Goal: Information Seeking & Learning: Learn about a topic

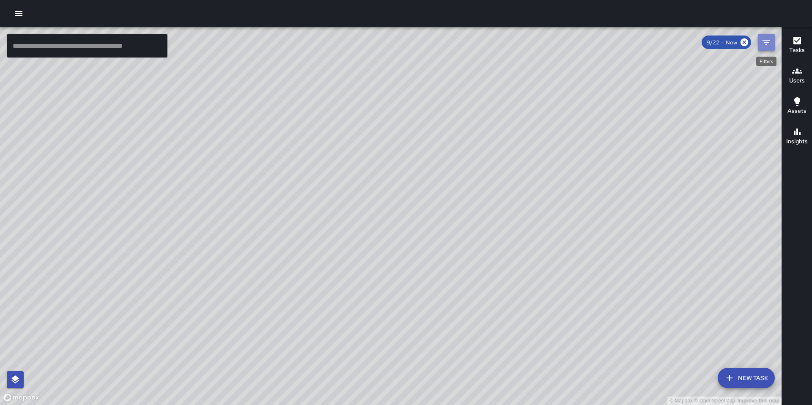
click at [768, 42] on icon "Filters" at bounding box center [767, 42] width 8 height 5
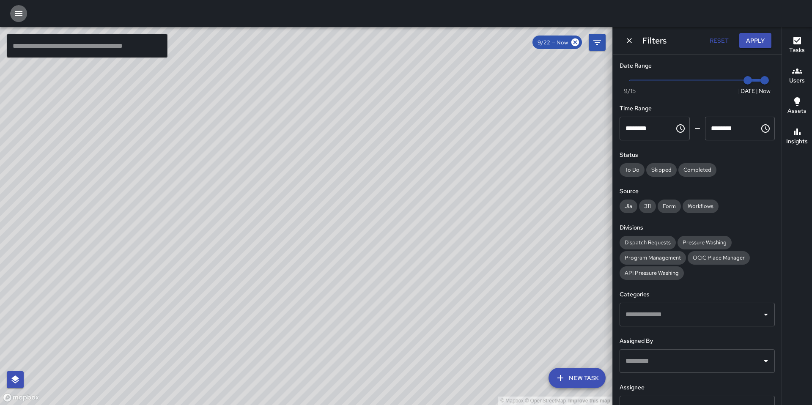
click at [22, 18] on icon "button" at bounding box center [19, 13] width 10 height 10
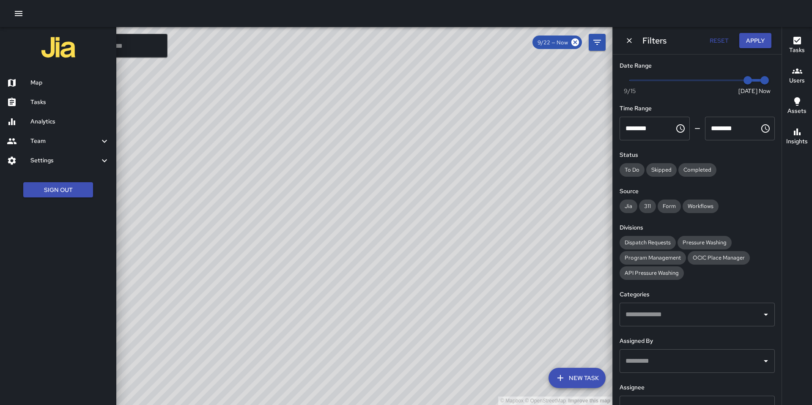
click at [27, 113] on div "Analytics" at bounding box center [58, 121] width 116 height 19
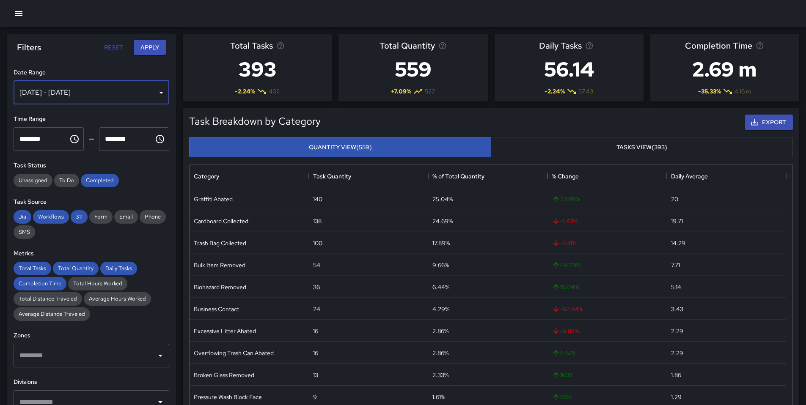
click at [148, 95] on div "Sep 16, 2025 - Sep 22, 2025" at bounding box center [92, 93] width 156 height 24
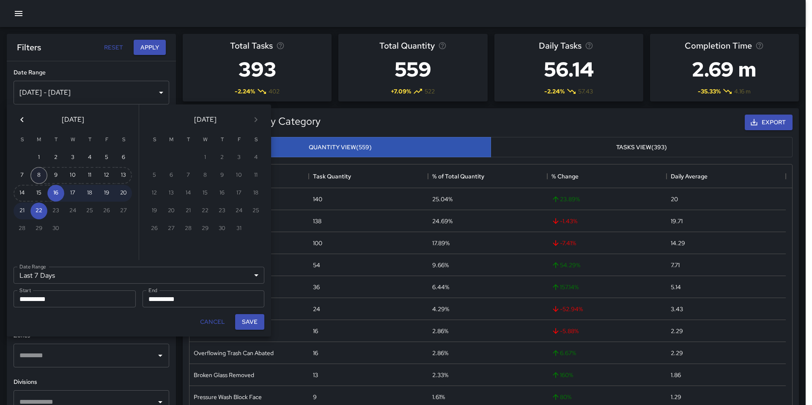
click at [37, 176] on button "8" at bounding box center [38, 175] width 17 height 17
type input "******"
type input "**********"
click at [19, 195] on button "14" at bounding box center [22, 193] width 17 height 17
type input "**********"
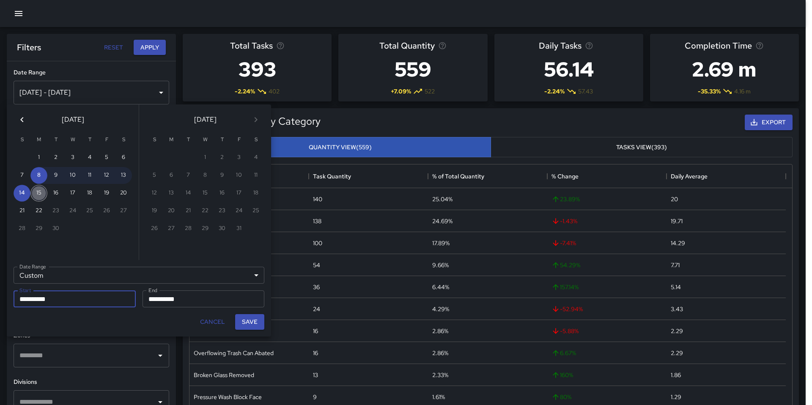
click at [38, 192] on button "15" at bounding box center [38, 193] width 17 height 17
type input "**********"
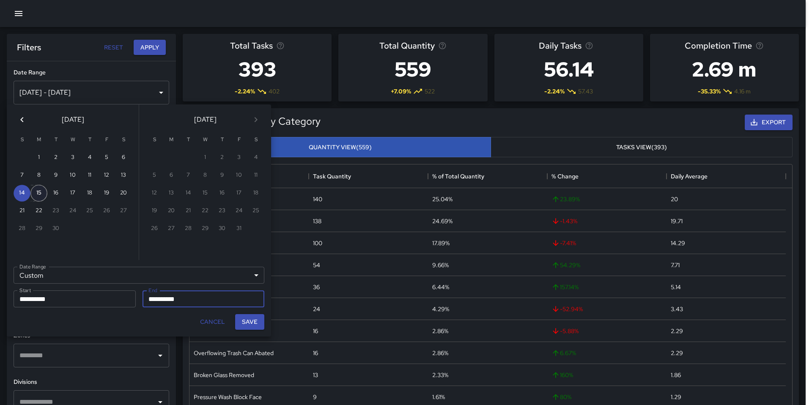
click at [38, 192] on button "15" at bounding box center [38, 193] width 17 height 17
type input "**********"
click at [22, 208] on button "21" at bounding box center [22, 211] width 17 height 17
type input "**********"
click at [253, 321] on button "Save" at bounding box center [249, 322] width 29 height 16
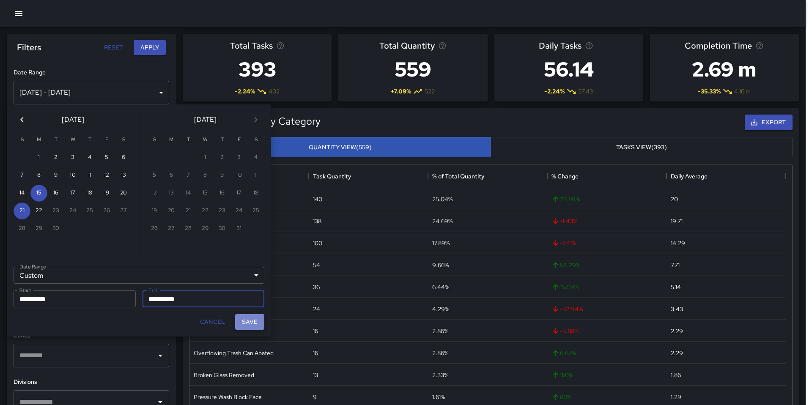
type input "**********"
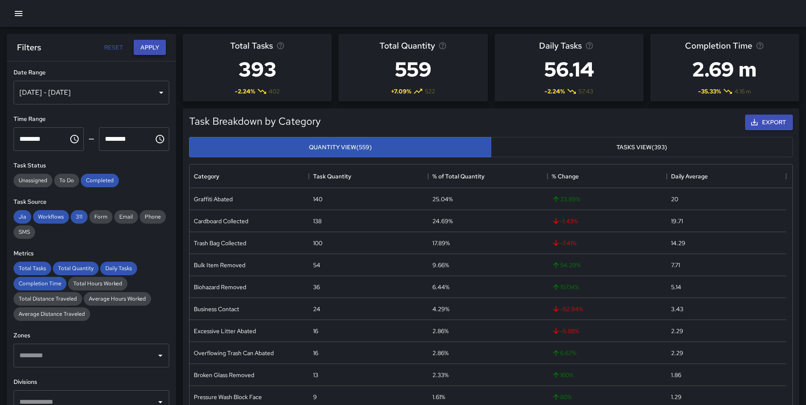
click at [155, 50] on button "Apply" at bounding box center [150, 48] width 32 height 16
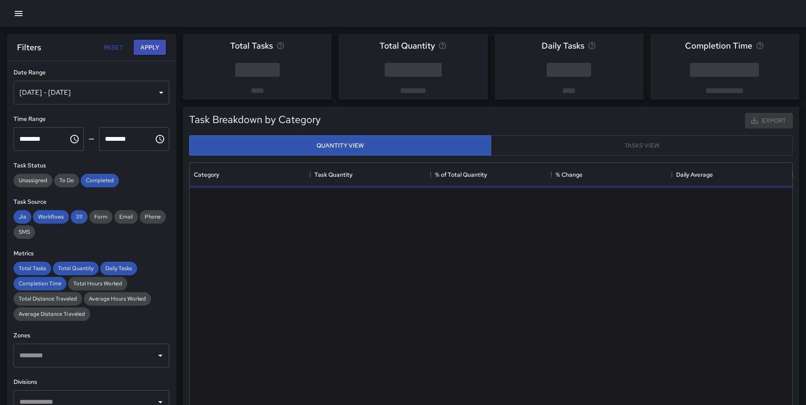
scroll to position [247, 597]
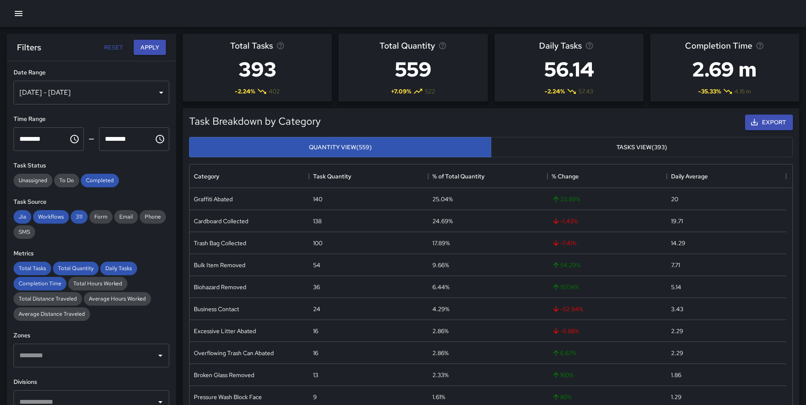
click at [139, 55] on div "Filters Reset Apply" at bounding box center [91, 47] width 169 height 27
click at [142, 49] on button "Apply" at bounding box center [150, 48] width 32 height 16
click at [132, 88] on div "Sep 16, 2025 - Sep 22, 2025" at bounding box center [92, 93] width 156 height 24
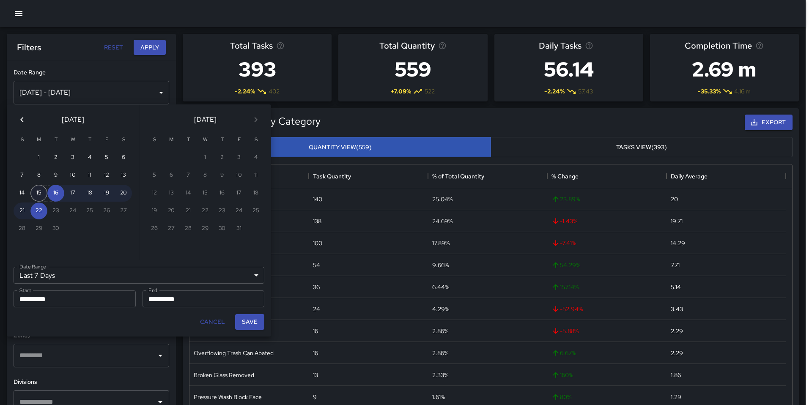
click at [38, 197] on button "15" at bounding box center [38, 193] width 17 height 17
type input "******"
type input "**********"
click at [27, 214] on button "21" at bounding box center [22, 211] width 17 height 17
type input "**********"
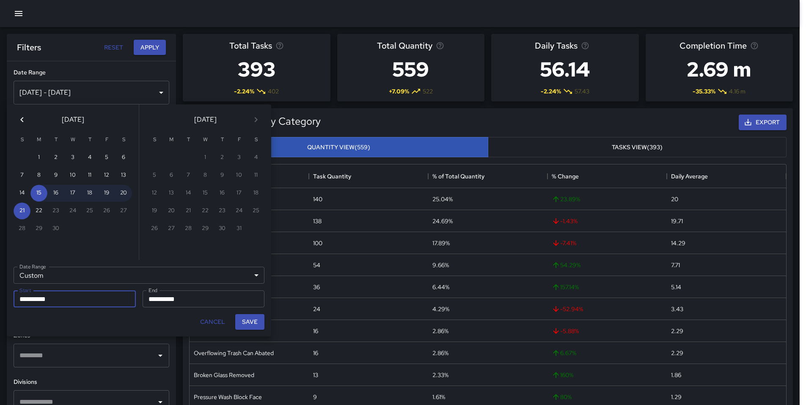
scroll to position [7, 7]
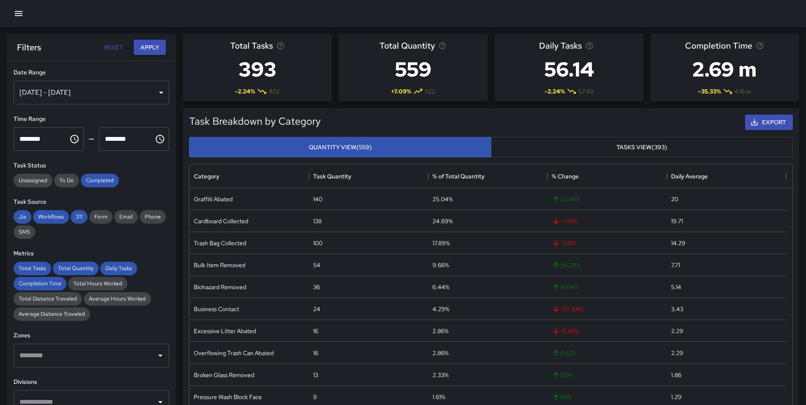
click at [151, 50] on button "Apply" at bounding box center [150, 48] width 32 height 16
click at [151, 46] on button "Apply" at bounding box center [150, 48] width 32 height 16
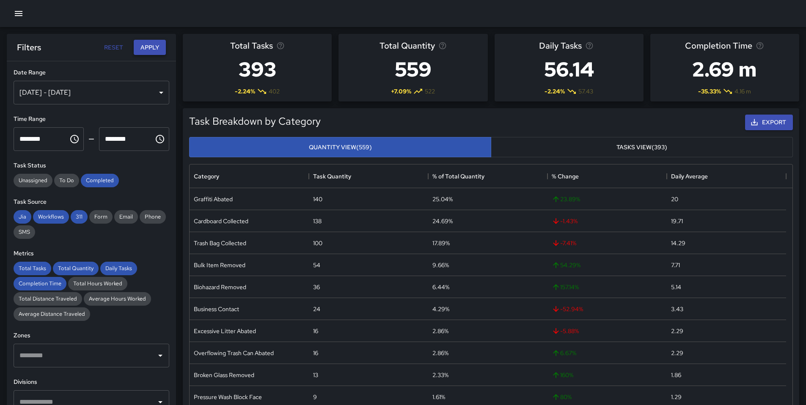
click at [151, 46] on button "Apply" at bounding box center [150, 48] width 32 height 16
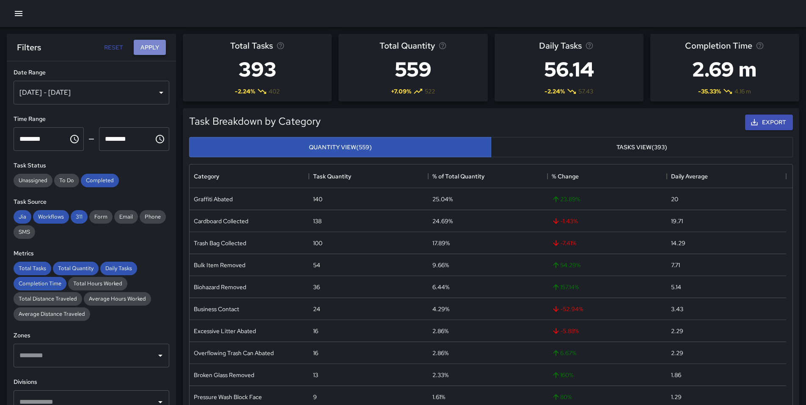
click at [151, 46] on button "Apply" at bounding box center [150, 48] width 32 height 16
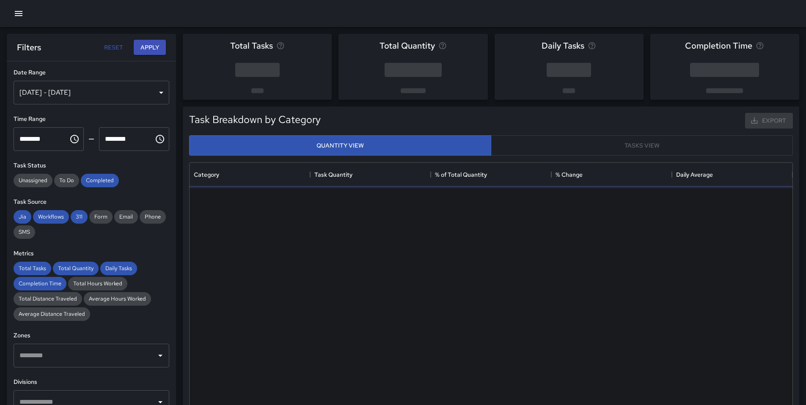
scroll to position [247, 597]
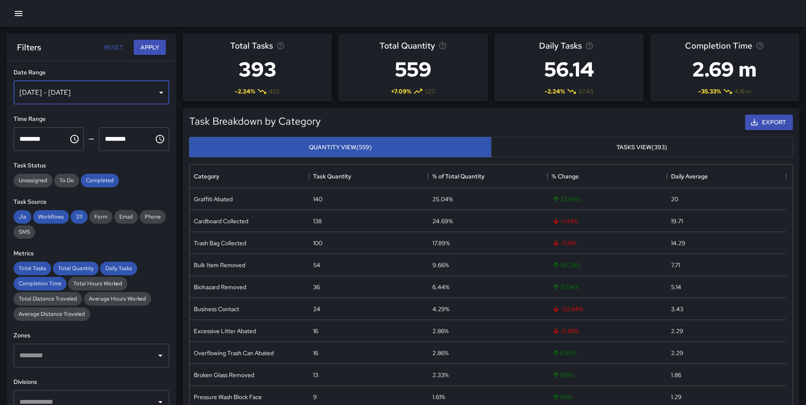
click at [154, 95] on div "Sep 16, 2025 - Sep 22, 2025" at bounding box center [92, 93] width 156 height 24
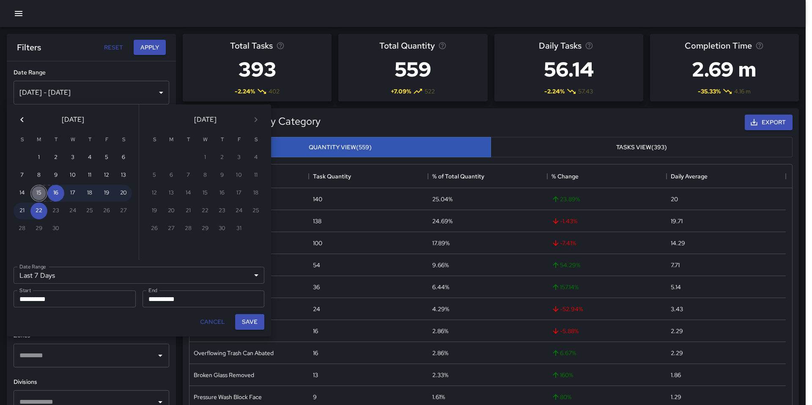
click at [35, 189] on button "15" at bounding box center [38, 193] width 17 height 17
type input "******"
type input "**********"
click at [17, 207] on button "21" at bounding box center [22, 211] width 17 height 17
type input "**********"
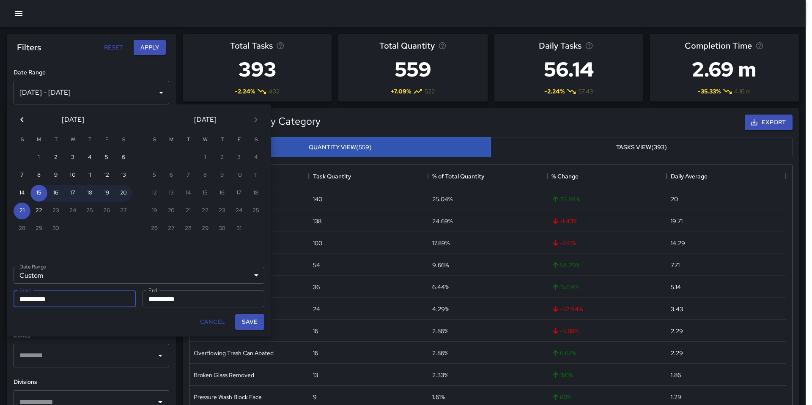
click at [251, 330] on div "Save" at bounding box center [250, 322] width 36 height 22
click at [251, 324] on button "Save" at bounding box center [249, 322] width 29 height 16
type input "**********"
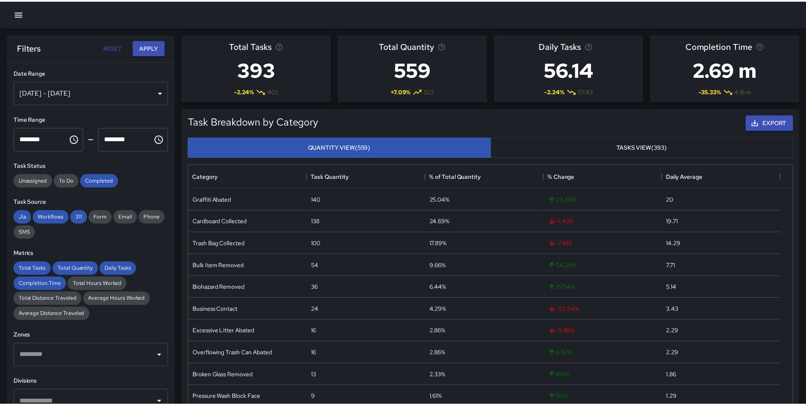
scroll to position [7, 7]
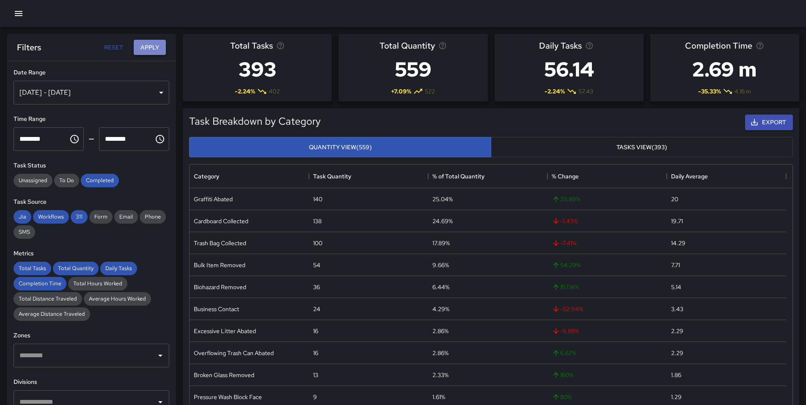
click at [155, 50] on button "Apply" at bounding box center [150, 48] width 32 height 16
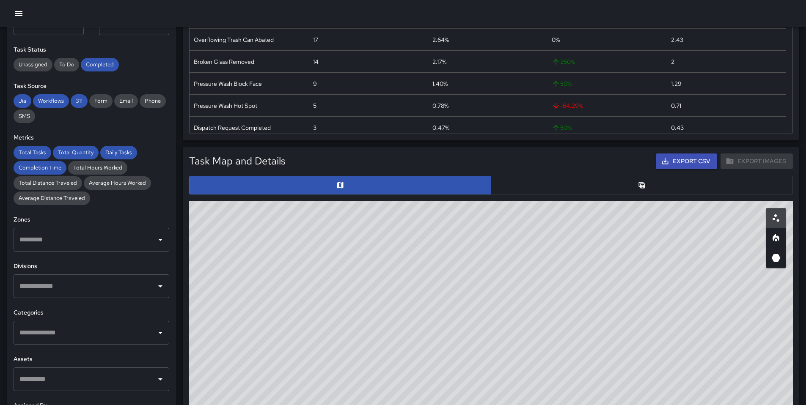
scroll to position [286, 0]
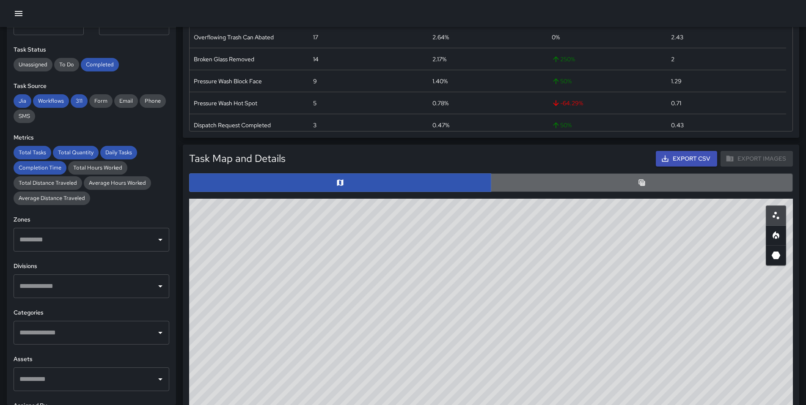
click at [622, 186] on button "button" at bounding box center [642, 182] width 302 height 19
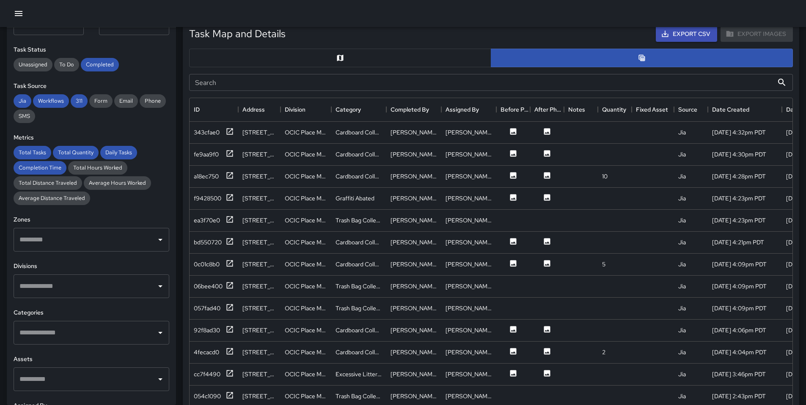
scroll to position [413, 0]
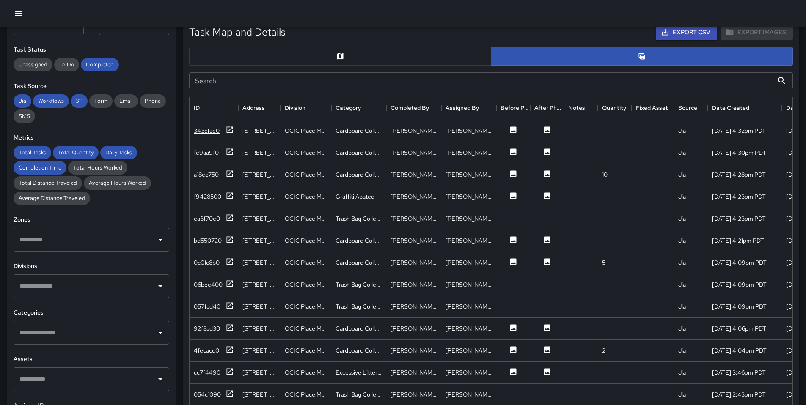
click at [230, 131] on icon at bounding box center [229, 130] width 8 height 8
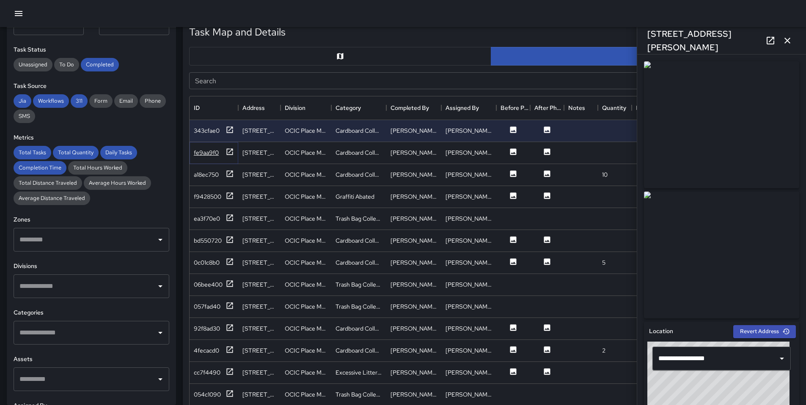
click at [228, 155] on icon at bounding box center [229, 152] width 8 height 8
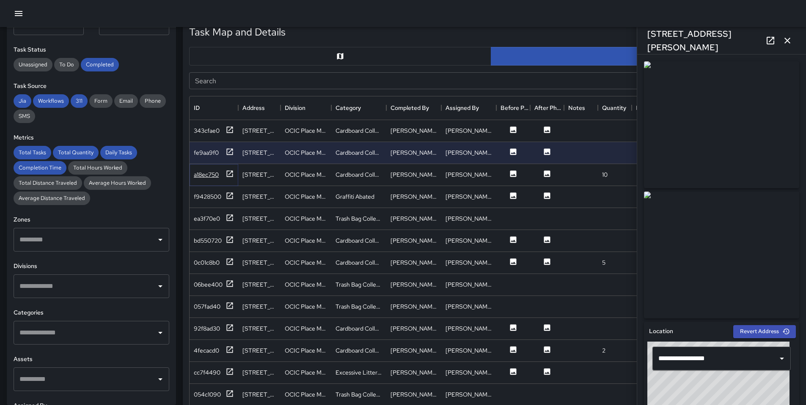
click at [232, 177] on icon at bounding box center [229, 174] width 8 height 8
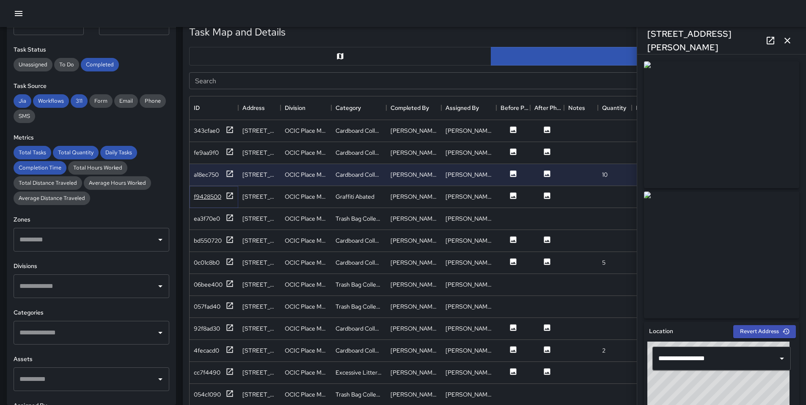
click at [229, 195] on icon at bounding box center [229, 196] width 8 height 8
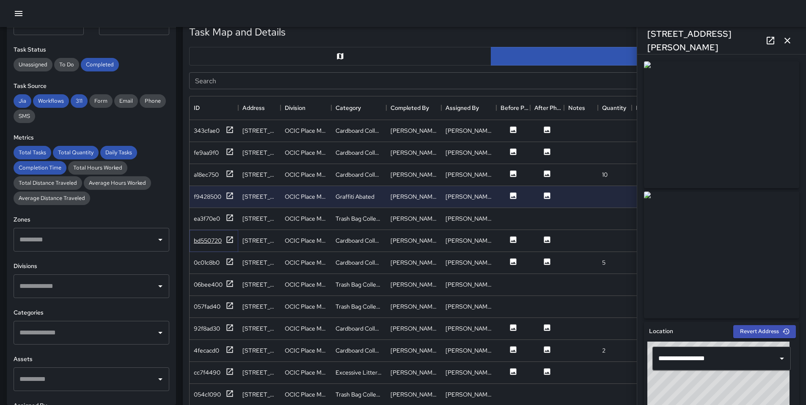
click at [231, 239] on icon at bounding box center [230, 239] width 6 height 6
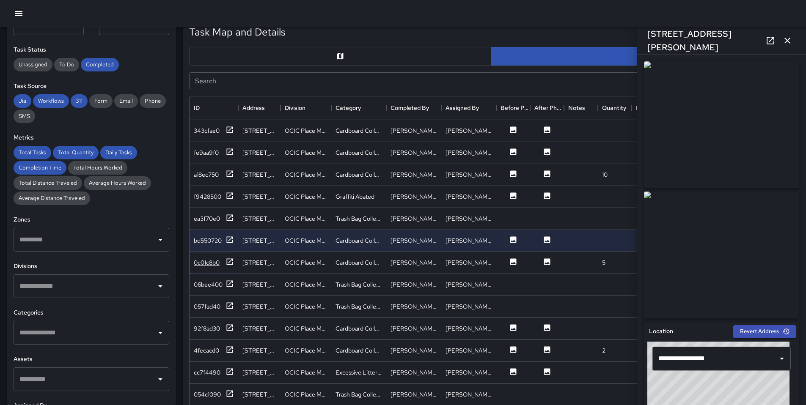
click at [232, 261] on icon at bounding box center [229, 262] width 8 height 8
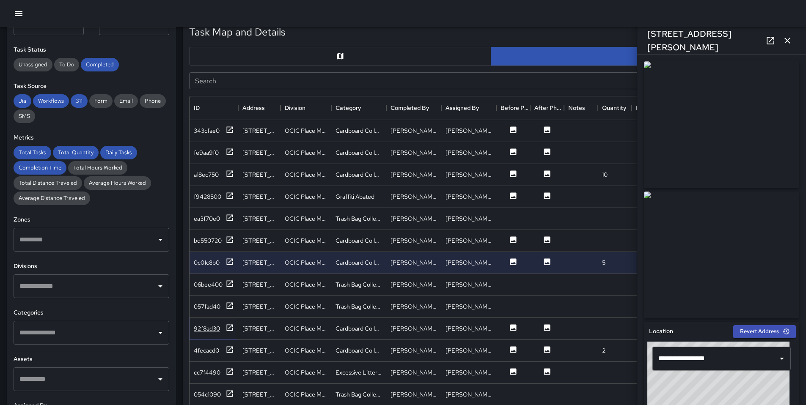
click at [231, 324] on icon at bounding box center [229, 328] width 8 height 8
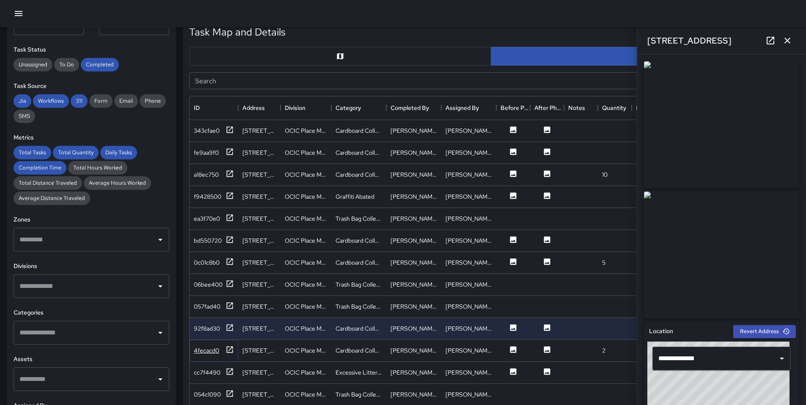
click at [231, 351] on icon at bounding box center [229, 350] width 8 height 8
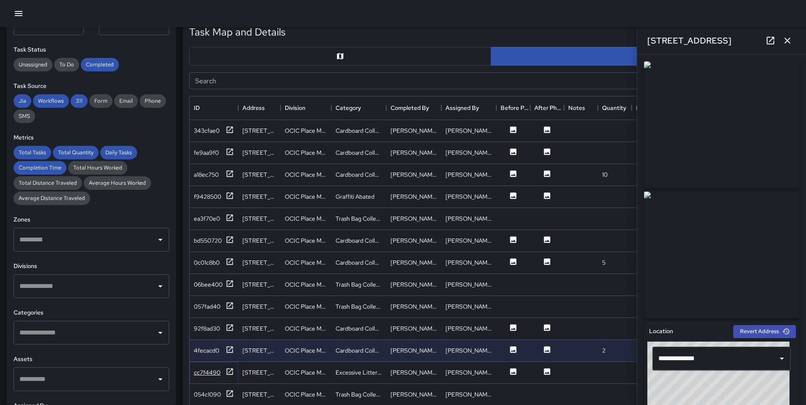
click at [230, 368] on icon at bounding box center [229, 372] width 8 height 8
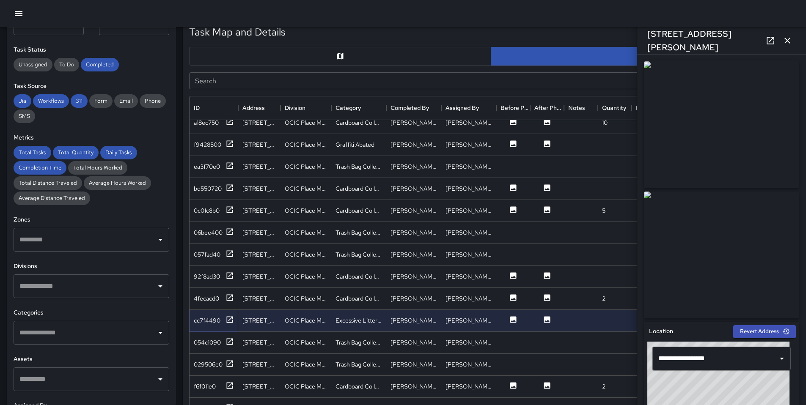
scroll to position [153, 0]
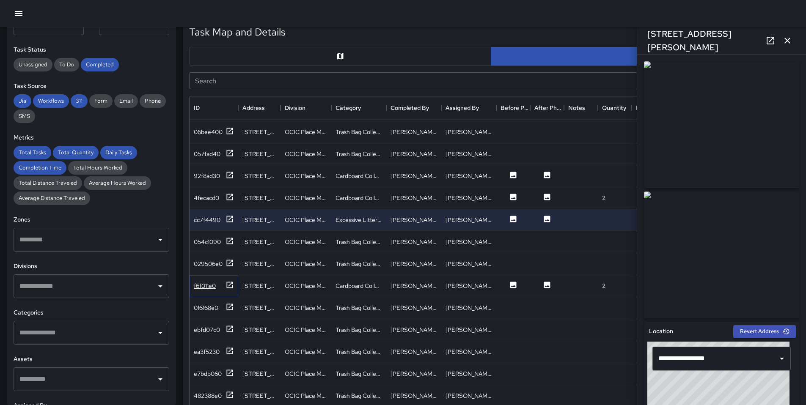
click at [227, 288] on icon at bounding box center [230, 285] width 6 height 6
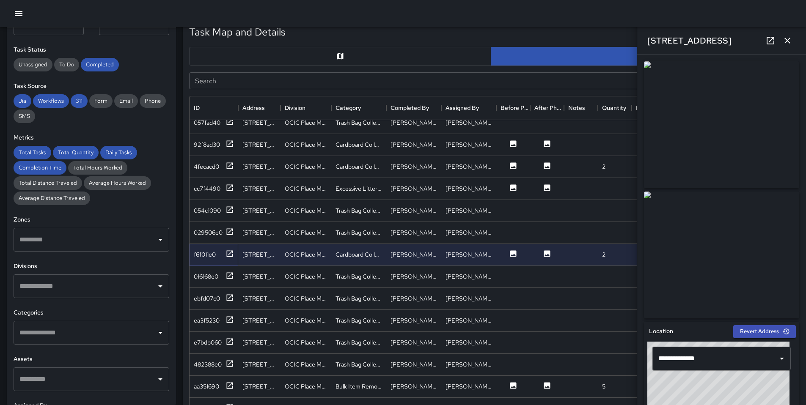
scroll to position [293, 0]
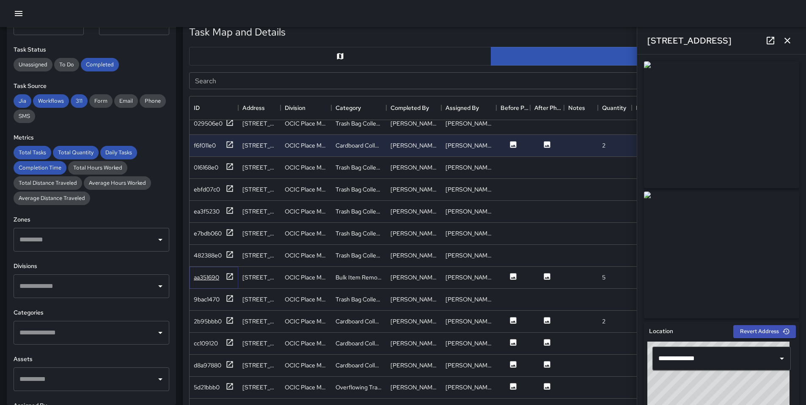
click at [232, 278] on icon at bounding box center [229, 276] width 8 height 8
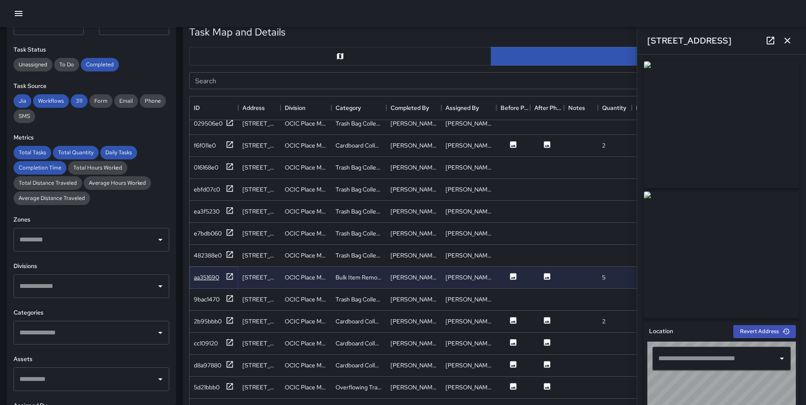
type input "**********"
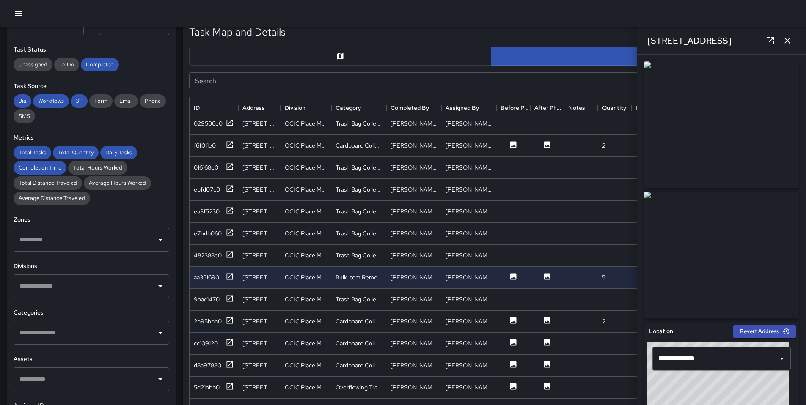
click at [227, 318] on icon at bounding box center [230, 320] width 6 height 6
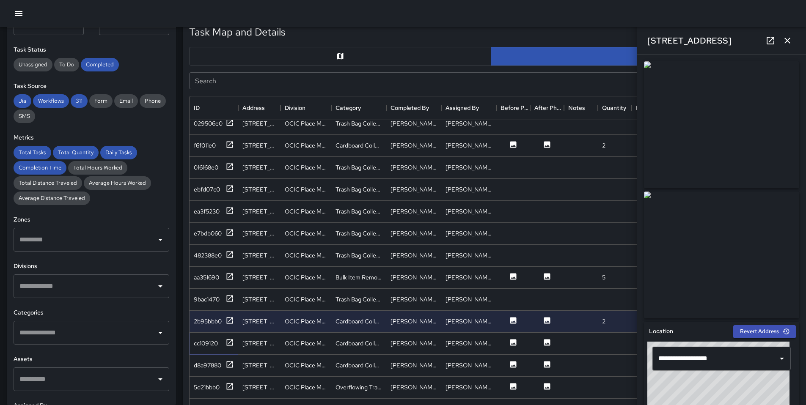
click at [229, 347] on div at bounding box center [229, 343] width 8 height 11
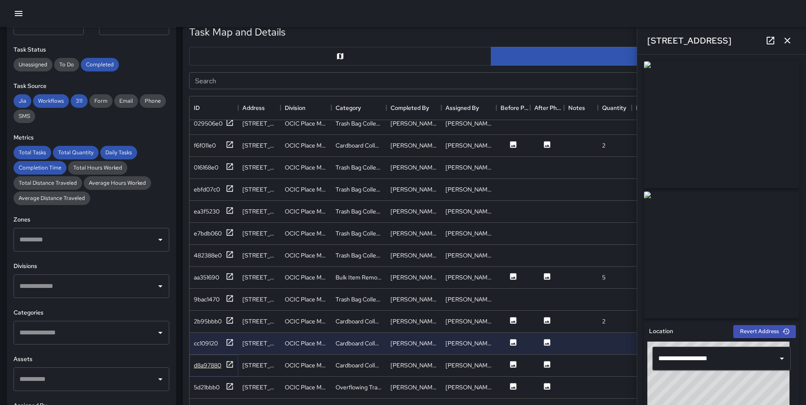
click at [227, 367] on icon at bounding box center [230, 364] width 6 height 6
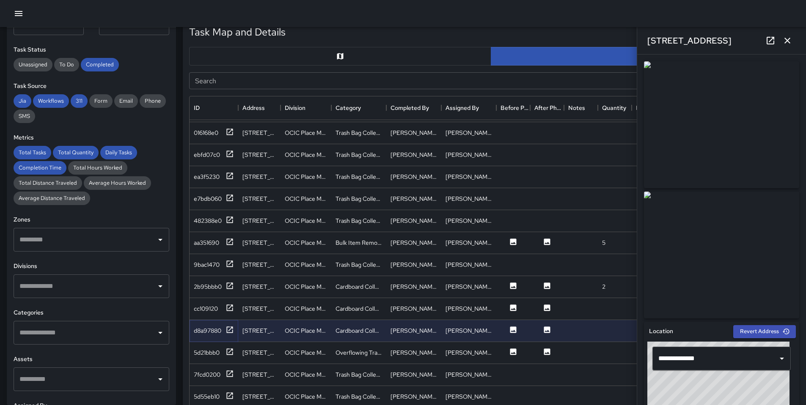
scroll to position [438, 0]
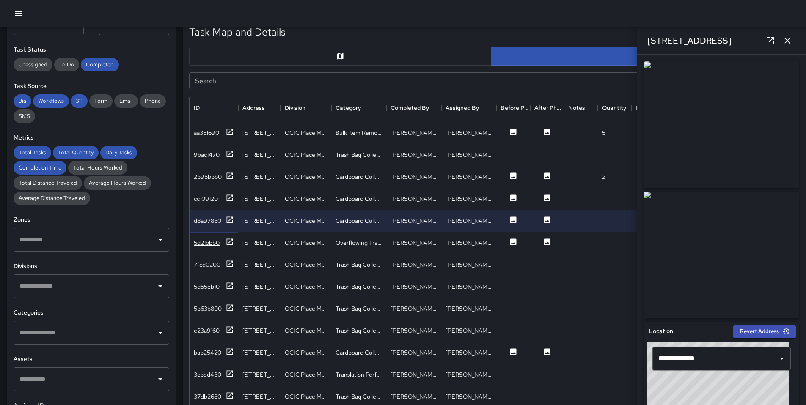
click at [230, 245] on icon at bounding box center [230, 242] width 6 height 6
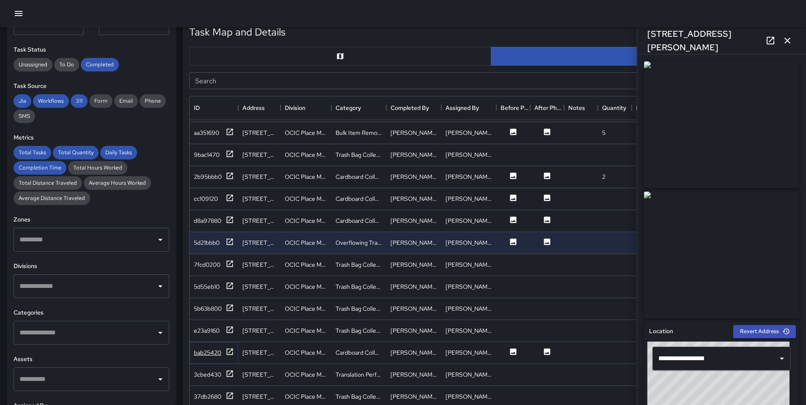
click at [225, 352] on icon at bounding box center [229, 352] width 8 height 8
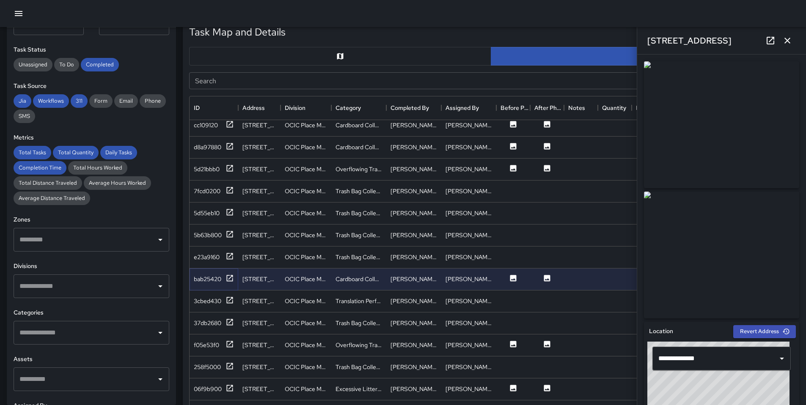
scroll to position [513, 0]
click at [230, 346] on icon at bounding box center [229, 343] width 8 height 8
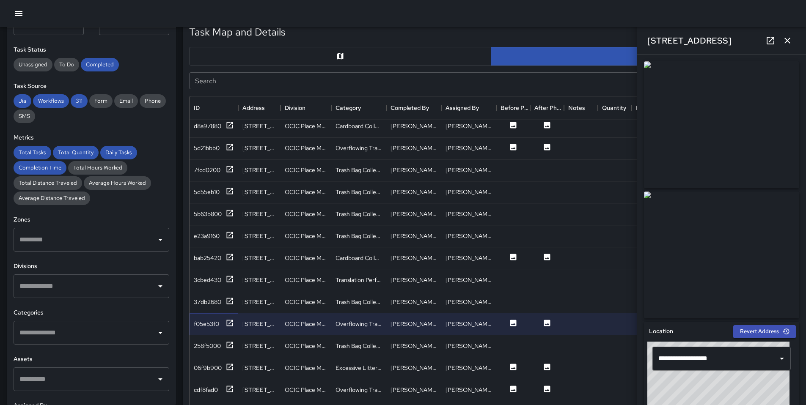
scroll to position [544, 0]
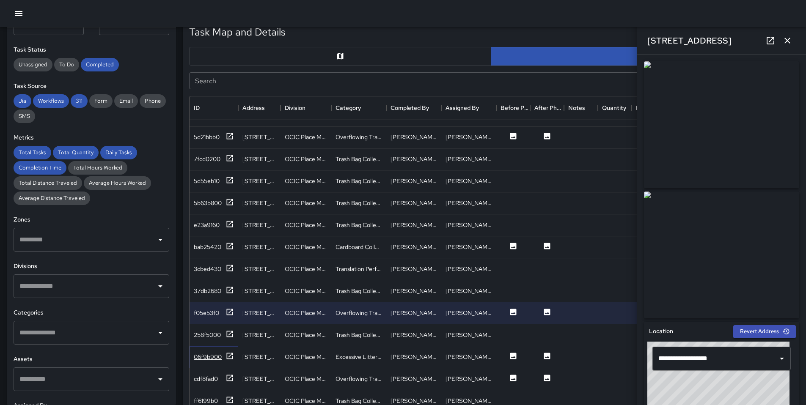
click at [230, 357] on icon at bounding box center [229, 356] width 8 height 8
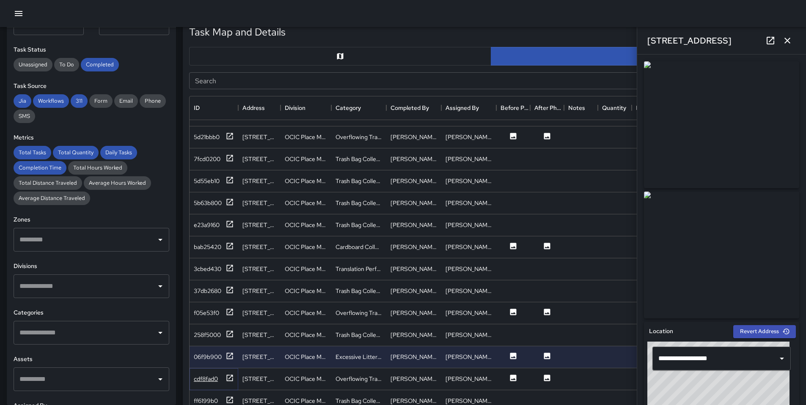
click at [234, 382] on div at bounding box center [229, 379] width 8 height 11
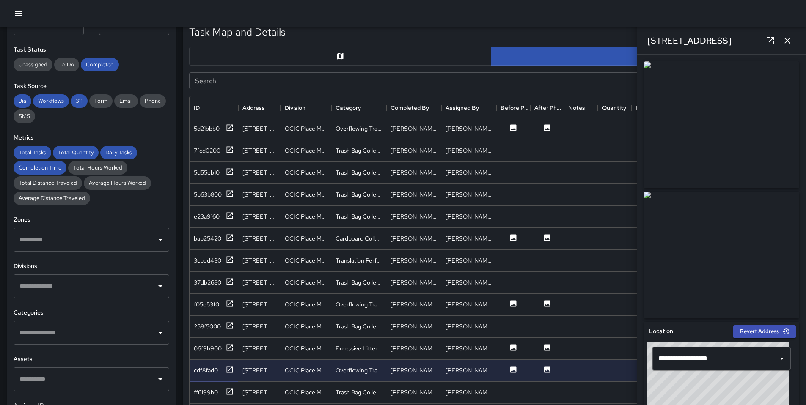
scroll to position [605, 0]
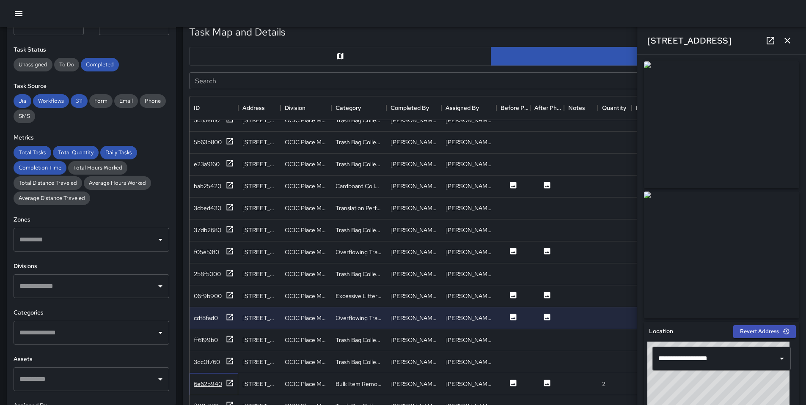
click at [231, 388] on div at bounding box center [229, 384] width 8 height 11
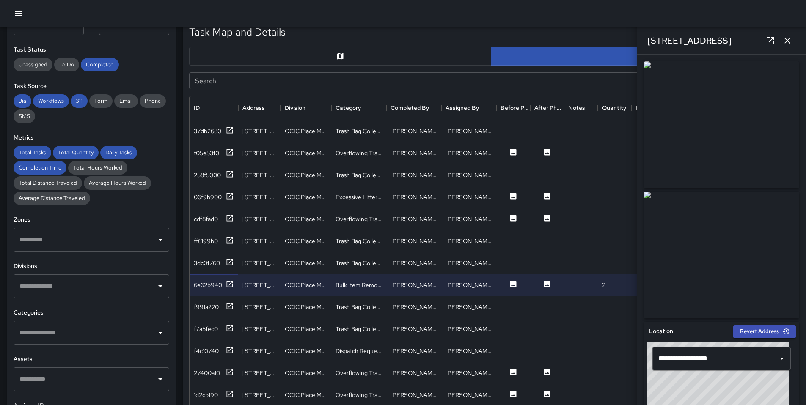
scroll to position [723, 0]
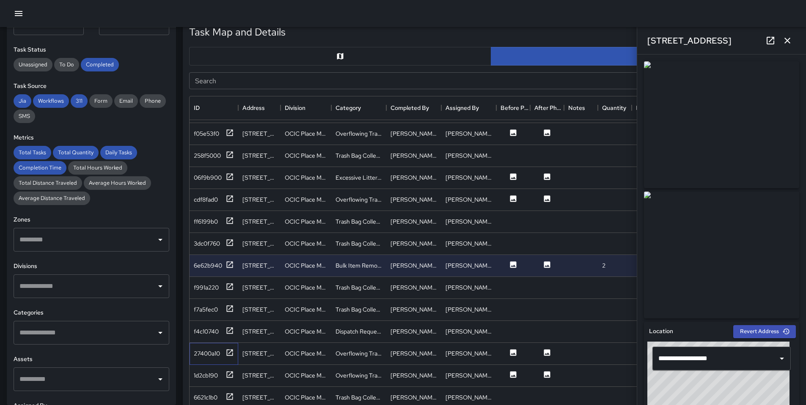
click at [228, 359] on div "27400a10" at bounding box center [214, 354] width 49 height 22
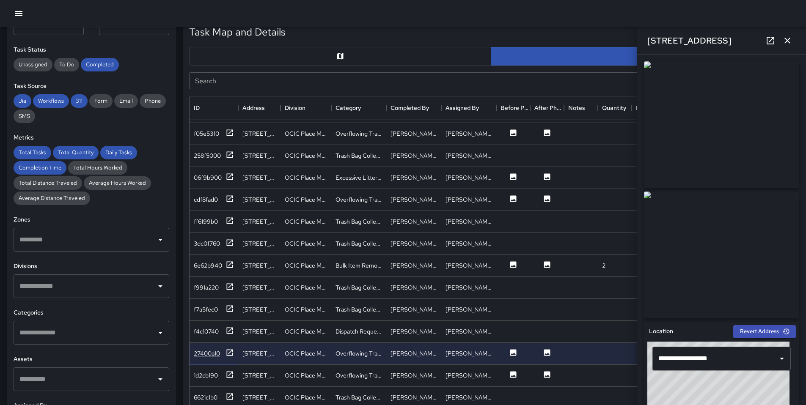
click at [228, 355] on icon at bounding box center [230, 352] width 6 height 6
click at [227, 372] on icon at bounding box center [230, 374] width 6 height 6
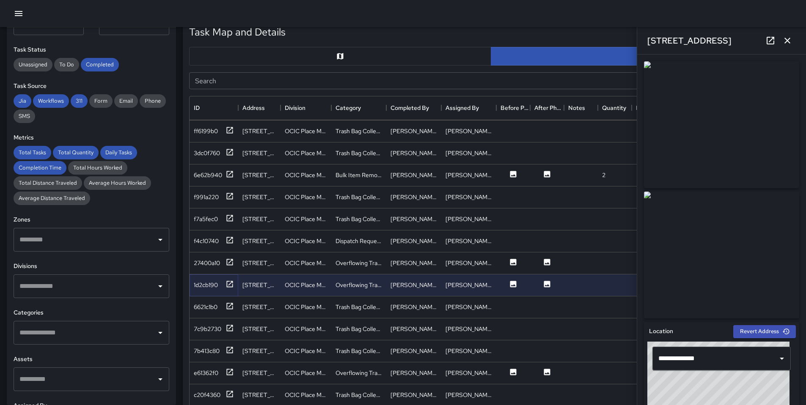
scroll to position [822, 0]
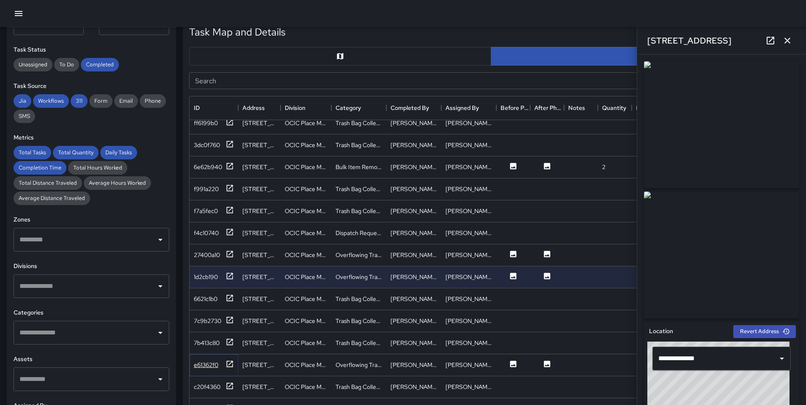
click at [226, 368] on icon at bounding box center [229, 364] width 8 height 8
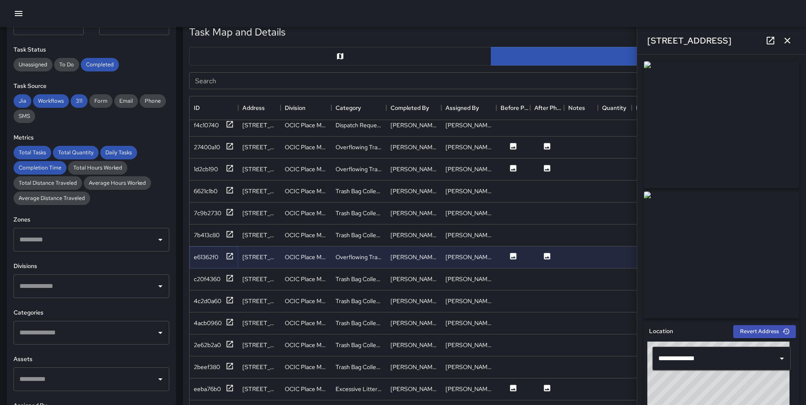
scroll to position [932, 0]
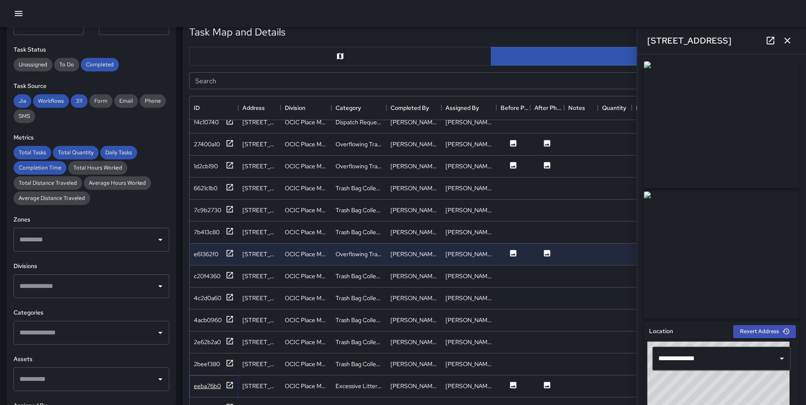
click at [230, 388] on icon at bounding box center [230, 385] width 6 height 6
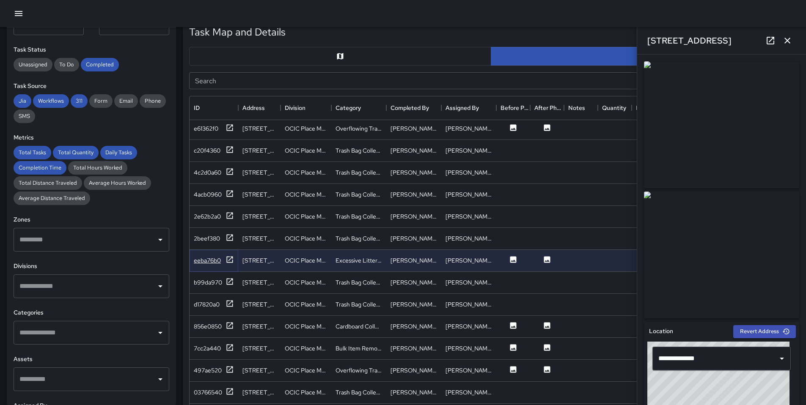
scroll to position [1060, 0]
click at [229, 321] on icon at bounding box center [229, 324] width 8 height 8
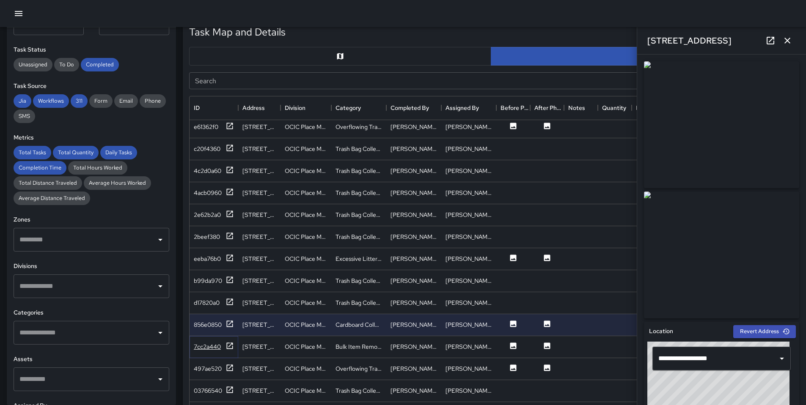
click at [233, 344] on icon at bounding box center [229, 346] width 8 height 8
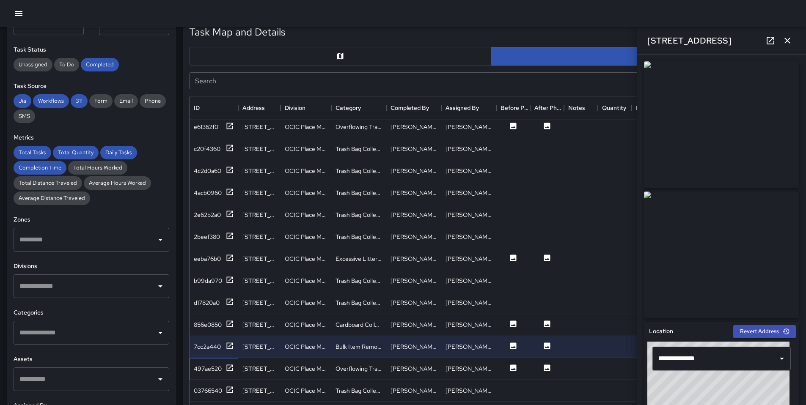
click at [232, 361] on div "497ae520" at bounding box center [214, 369] width 49 height 22
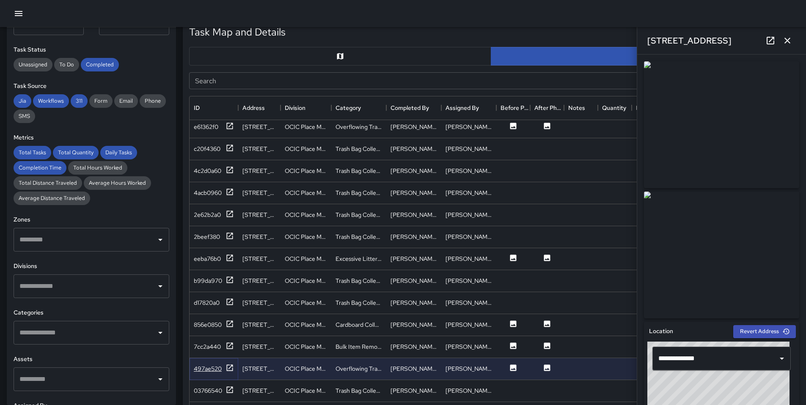
click at [231, 366] on icon at bounding box center [230, 368] width 6 height 6
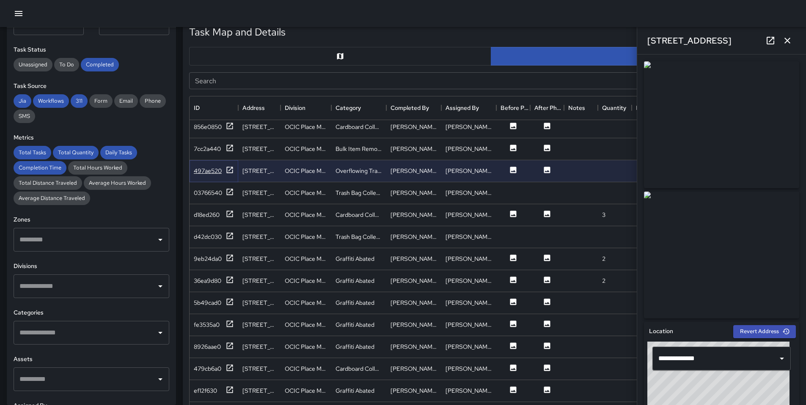
scroll to position [1259, 0]
click at [231, 212] on icon at bounding box center [229, 213] width 8 height 8
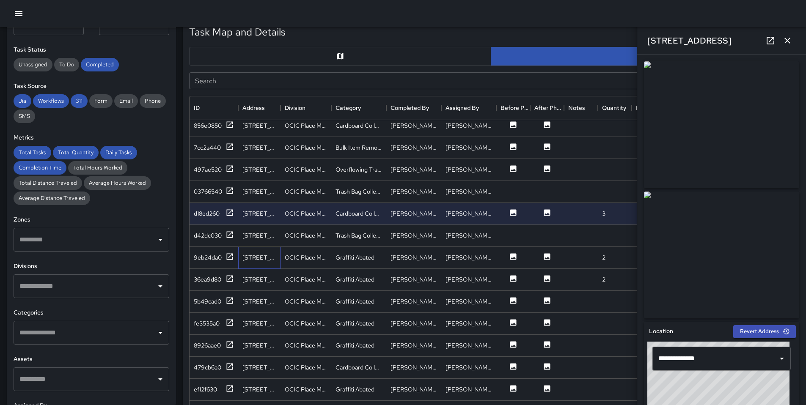
click at [269, 260] on div "148 9th Street" at bounding box center [259, 257] width 34 height 8
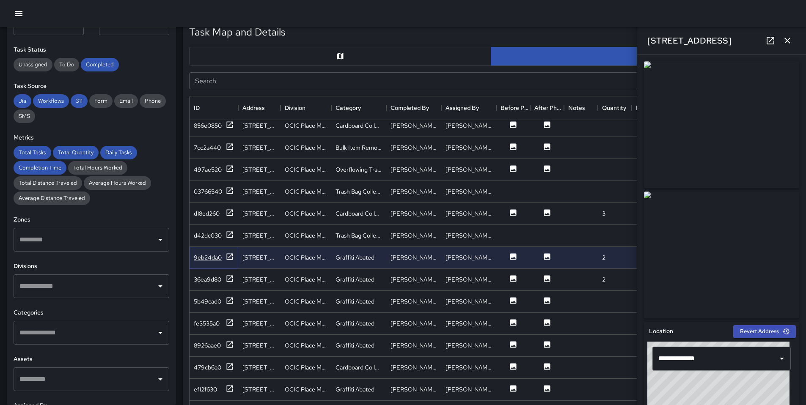
click at [231, 259] on icon at bounding box center [230, 256] width 6 height 6
click at [233, 283] on icon at bounding box center [229, 279] width 8 height 8
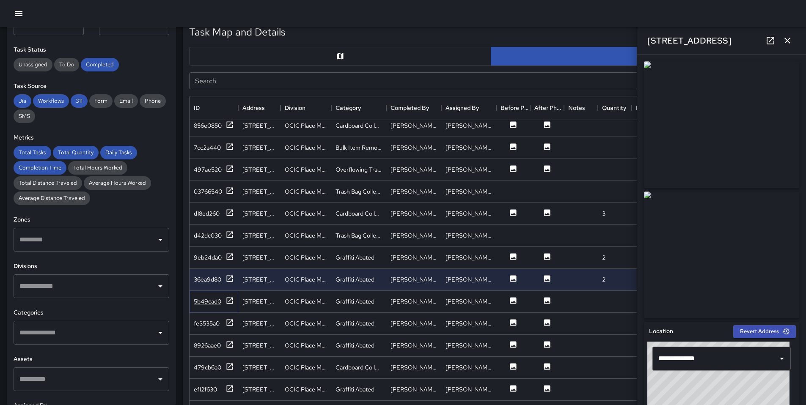
click at [230, 302] on icon at bounding box center [229, 301] width 8 height 8
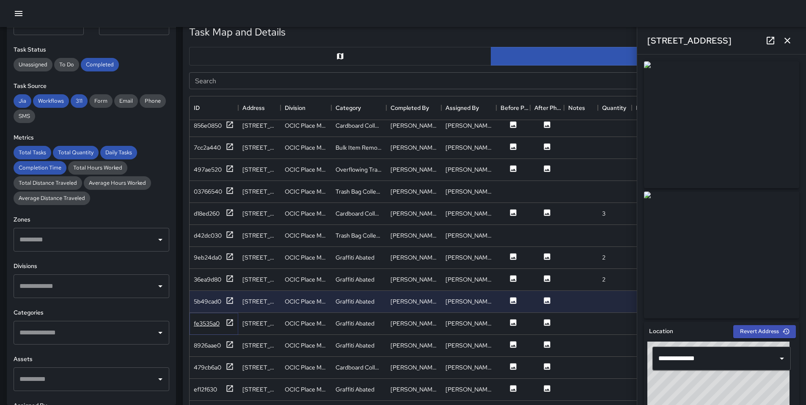
click at [228, 320] on icon at bounding box center [229, 323] width 8 height 8
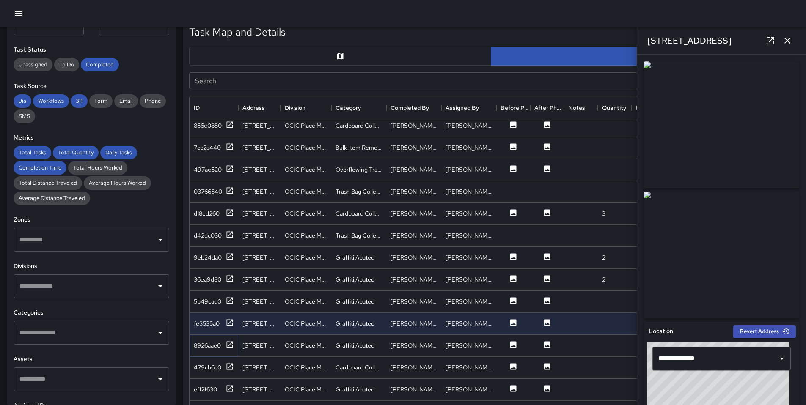
click at [228, 346] on icon at bounding box center [229, 345] width 8 height 8
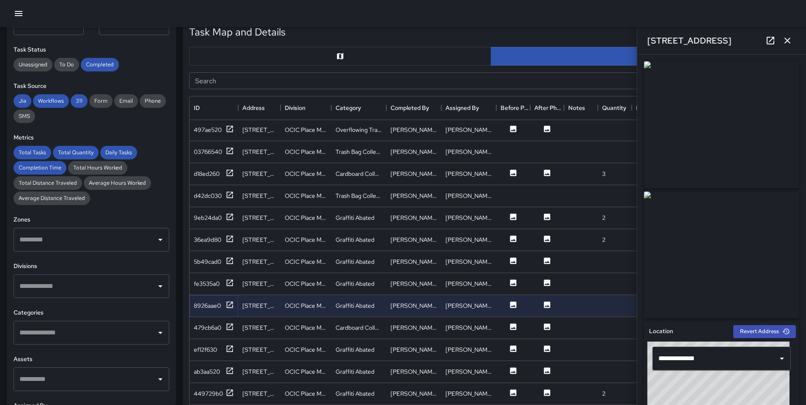
scroll to position [1300, 0]
click at [227, 327] on icon at bounding box center [230, 326] width 6 height 6
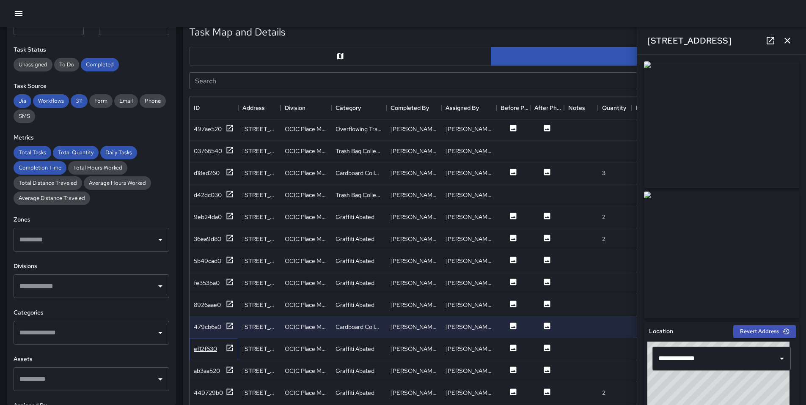
click at [228, 352] on icon at bounding box center [229, 348] width 8 height 8
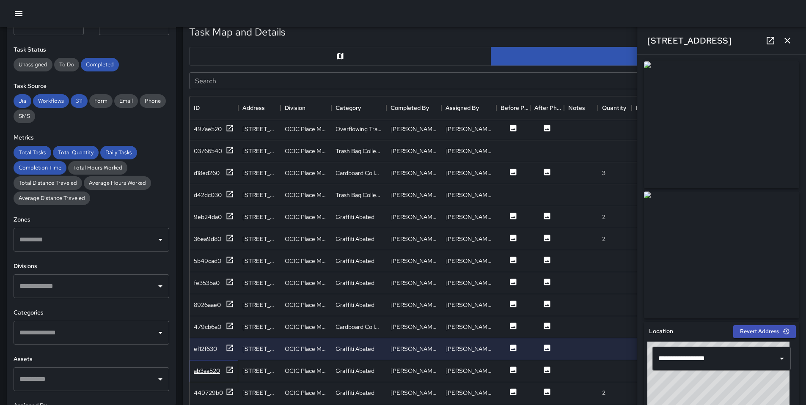
click at [228, 370] on icon at bounding box center [229, 370] width 8 height 8
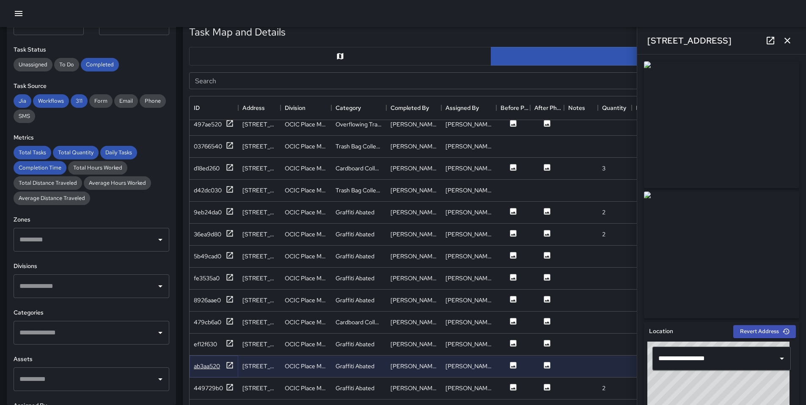
scroll to position [1338, 0]
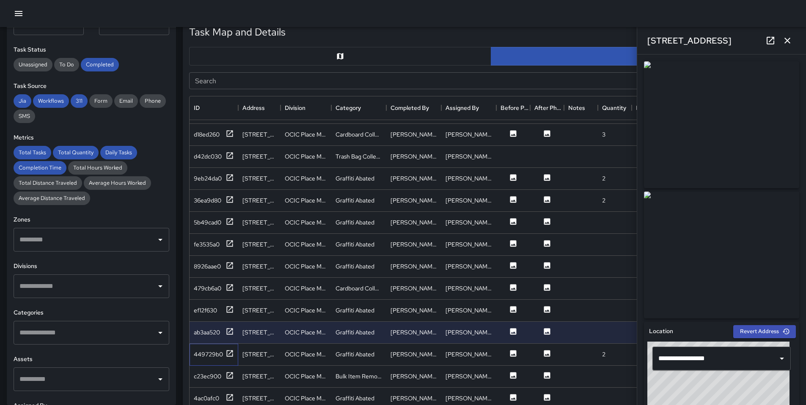
click at [228, 361] on div "449729b0" at bounding box center [214, 355] width 49 height 22
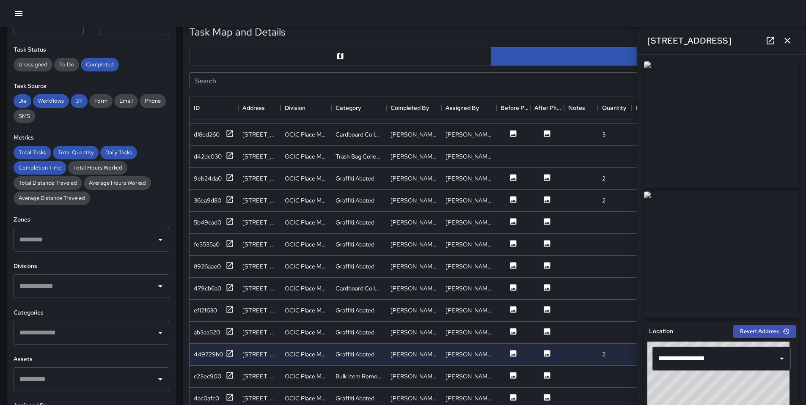
click at [228, 357] on div at bounding box center [229, 354] width 8 height 11
click at [769, 42] on icon at bounding box center [771, 41] width 8 height 8
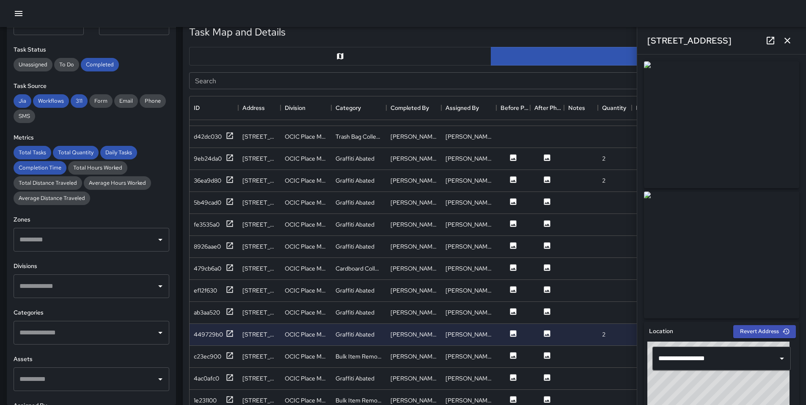
scroll to position [1472, 0]
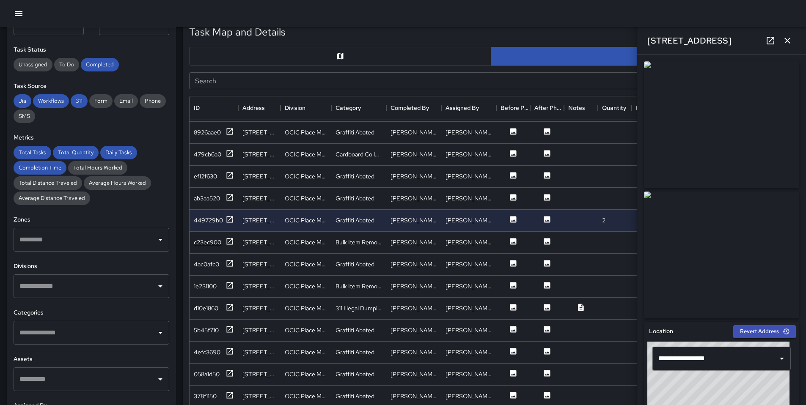
click at [231, 242] on icon at bounding box center [229, 241] width 8 height 8
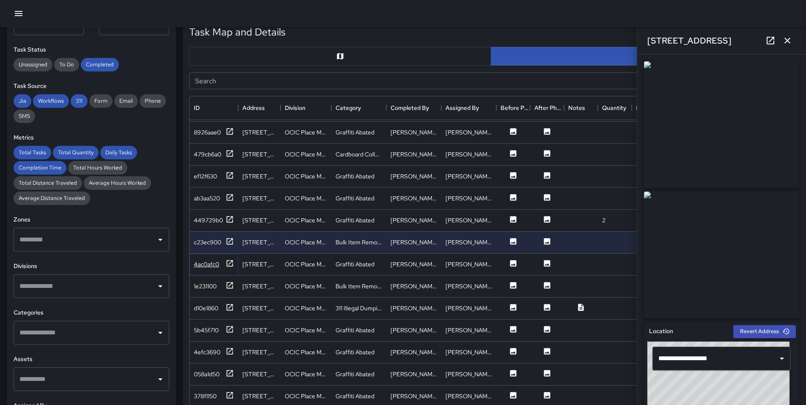
click at [230, 265] on icon at bounding box center [229, 263] width 8 height 8
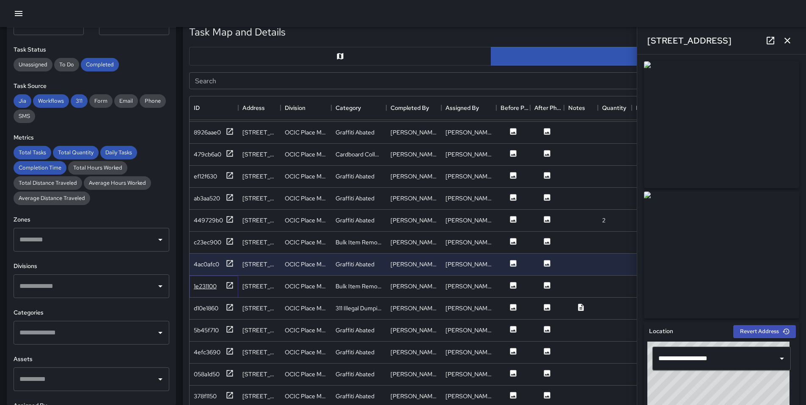
click at [229, 288] on icon at bounding box center [230, 285] width 6 height 6
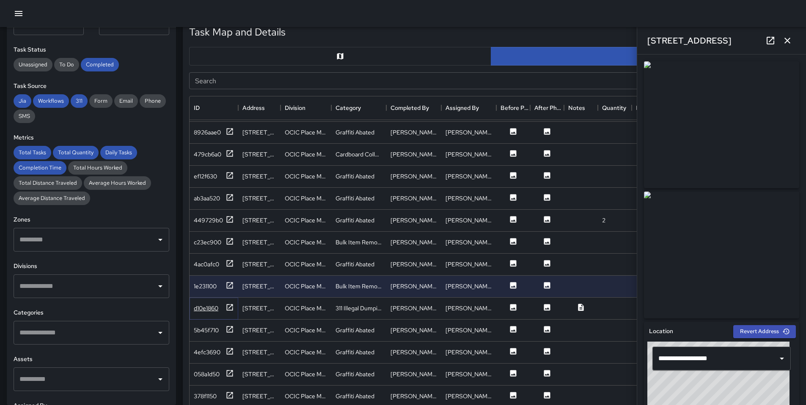
click at [232, 310] on icon at bounding box center [230, 307] width 6 height 6
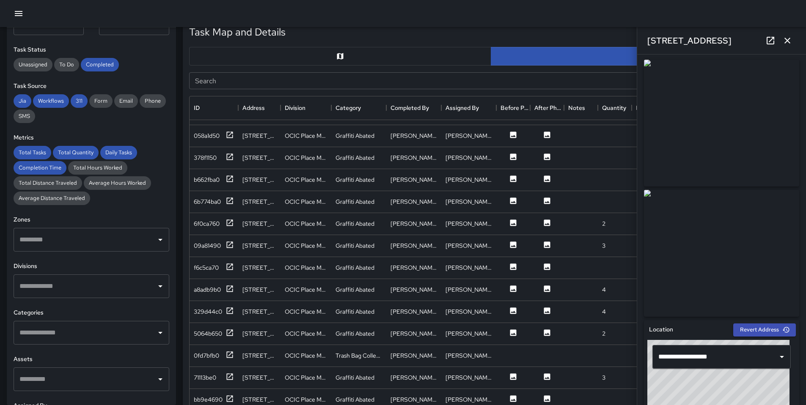
scroll to position [0, 0]
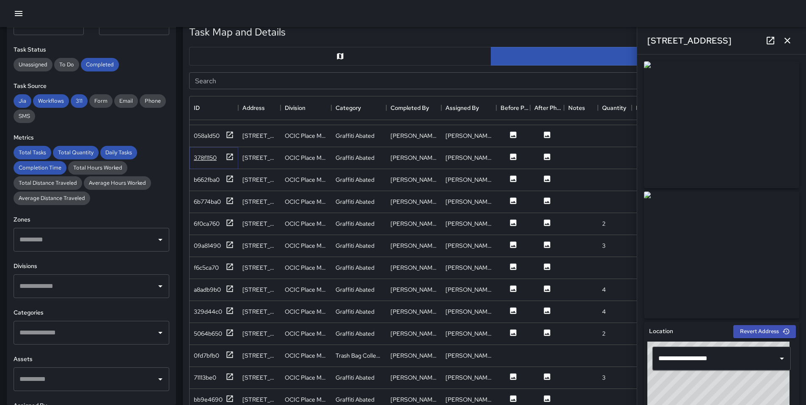
click at [228, 158] on icon at bounding box center [229, 157] width 8 height 8
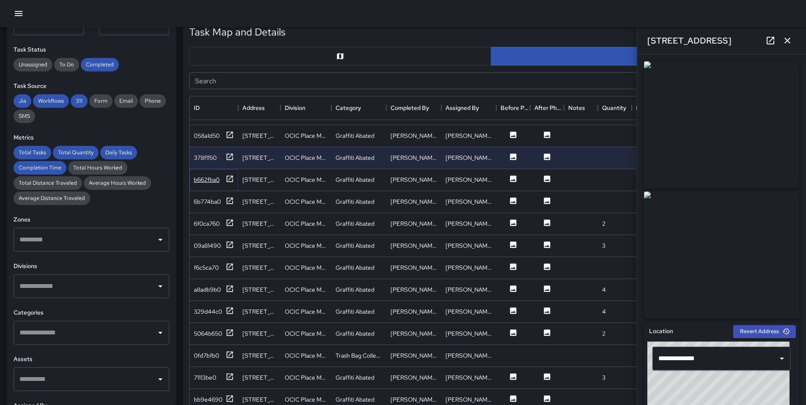
click at [227, 179] on icon at bounding box center [229, 179] width 8 height 8
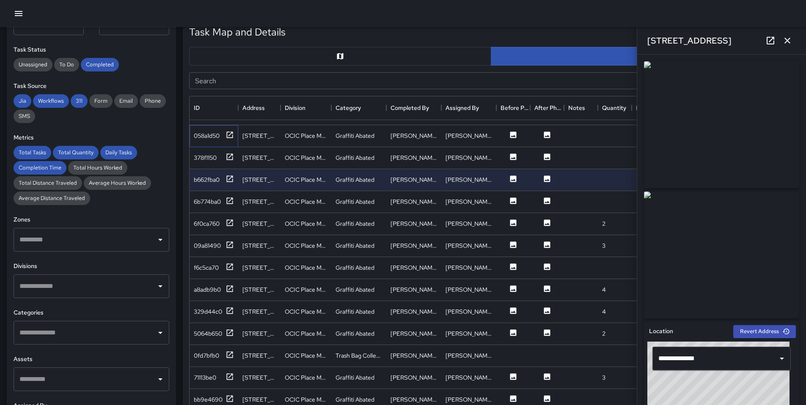
click at [236, 132] on div "058a1d50" at bounding box center [214, 136] width 49 height 22
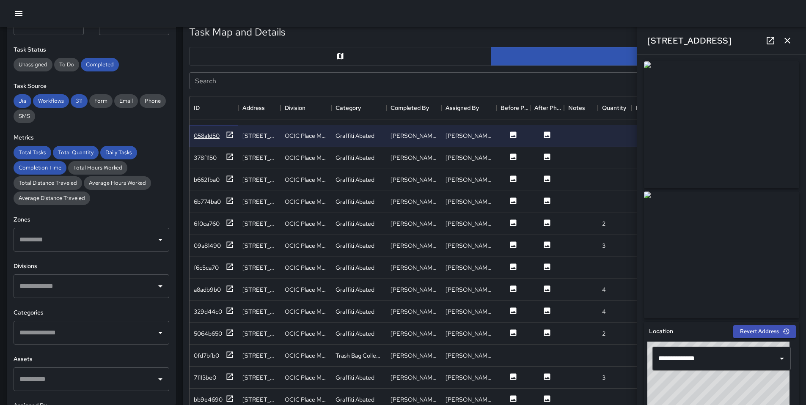
click at [231, 134] on icon at bounding box center [229, 135] width 8 height 8
click at [769, 40] on icon at bounding box center [770, 41] width 10 height 10
click at [233, 159] on icon at bounding box center [229, 157] width 8 height 8
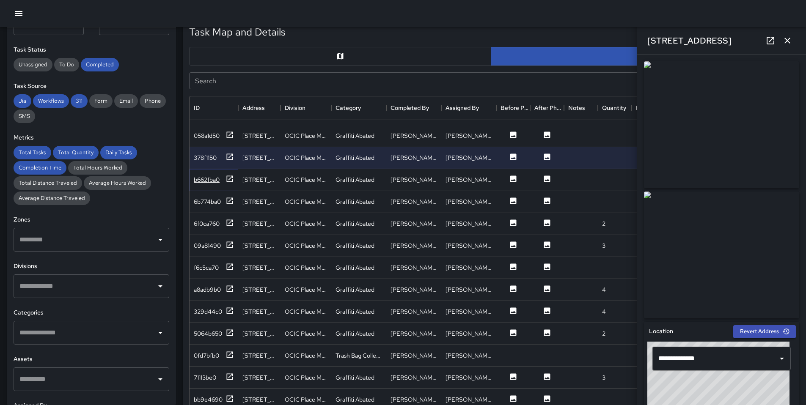
click at [229, 177] on icon at bounding box center [229, 179] width 8 height 8
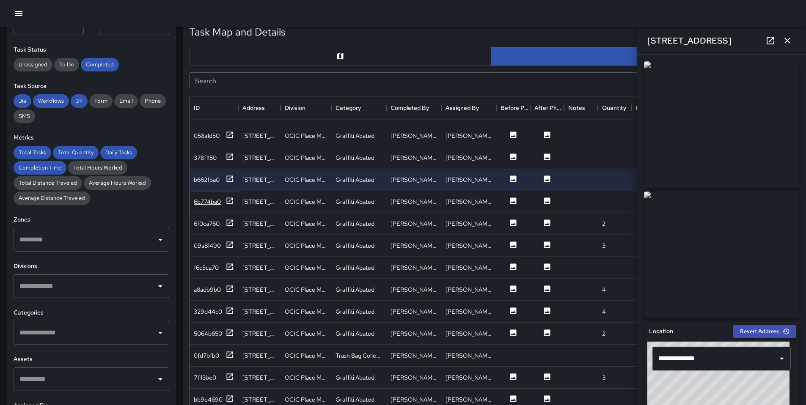
click at [232, 198] on icon at bounding box center [230, 201] width 6 height 6
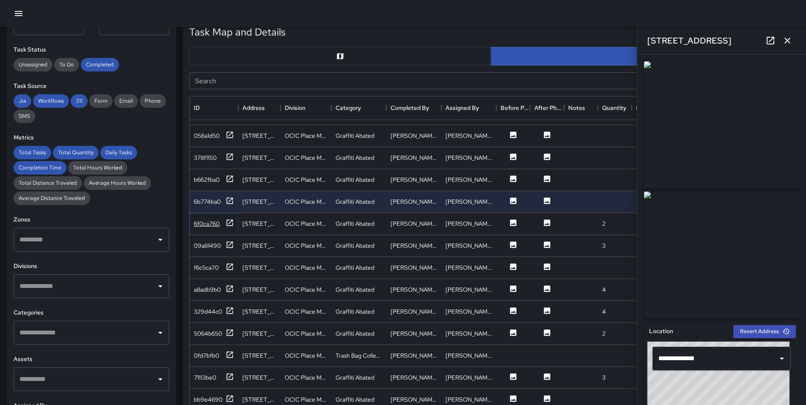
click at [229, 226] on icon at bounding box center [229, 223] width 8 height 8
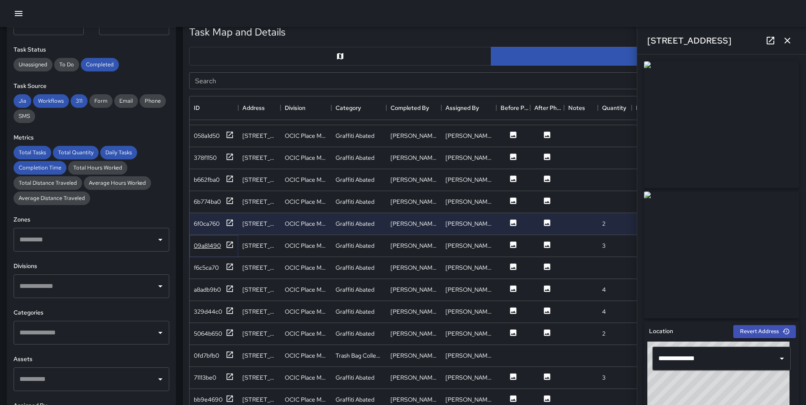
click at [228, 242] on icon at bounding box center [229, 245] width 8 height 8
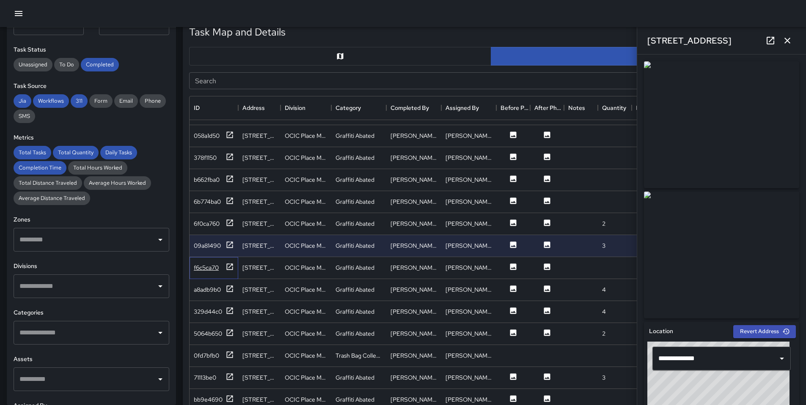
click at [230, 262] on div "f6c5ca70" at bounding box center [214, 268] width 49 height 22
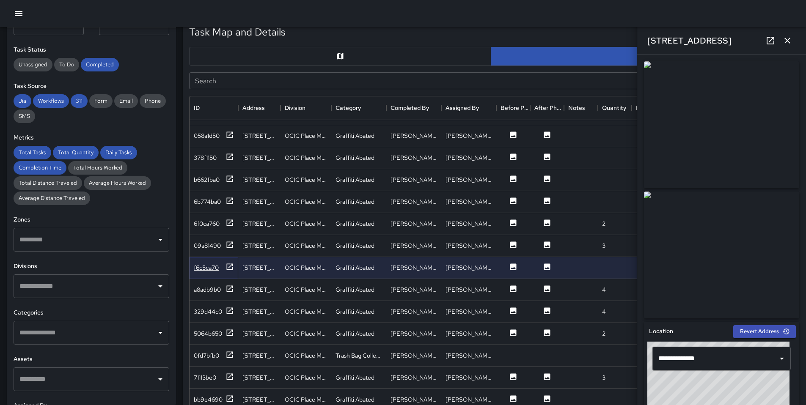
click at [230, 265] on icon at bounding box center [229, 267] width 8 height 8
click at [228, 294] on div at bounding box center [229, 290] width 8 height 11
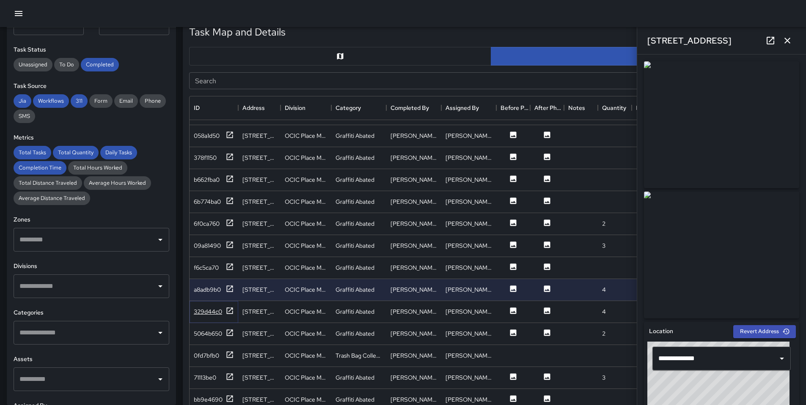
click at [226, 309] on icon at bounding box center [229, 311] width 8 height 8
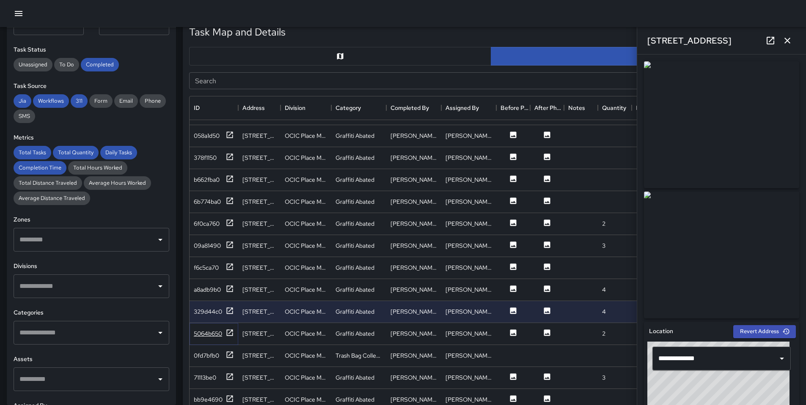
click at [227, 337] on div at bounding box center [229, 334] width 8 height 11
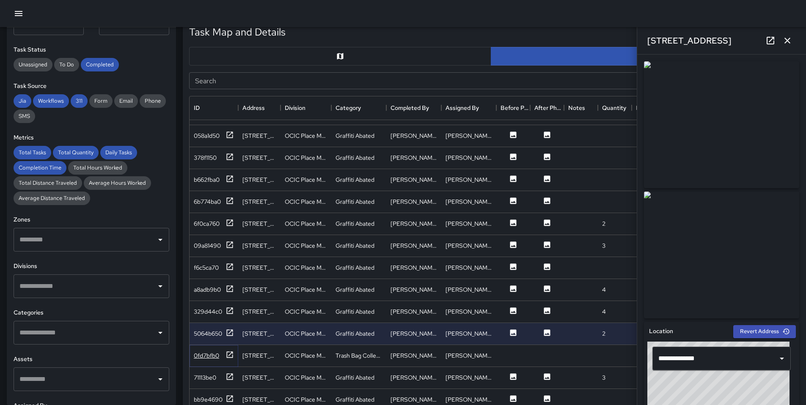
click at [229, 357] on icon at bounding box center [230, 355] width 6 height 6
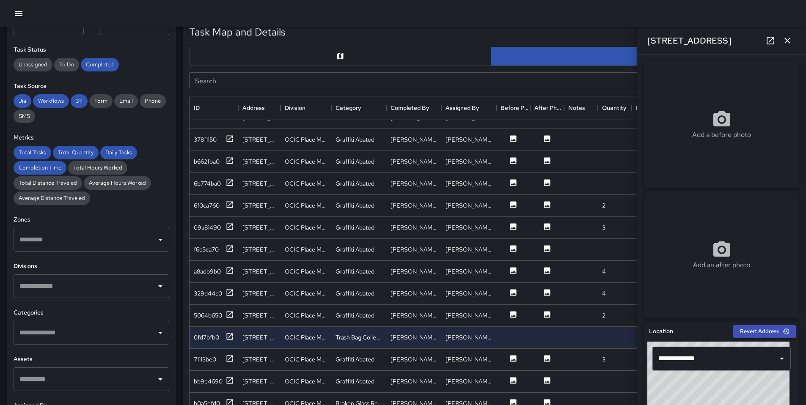
scroll to position [1740, 0]
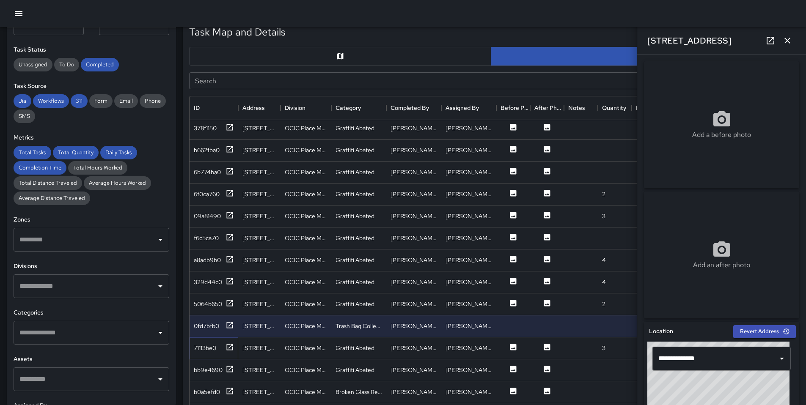
click at [229, 349] on icon at bounding box center [229, 347] width 8 height 8
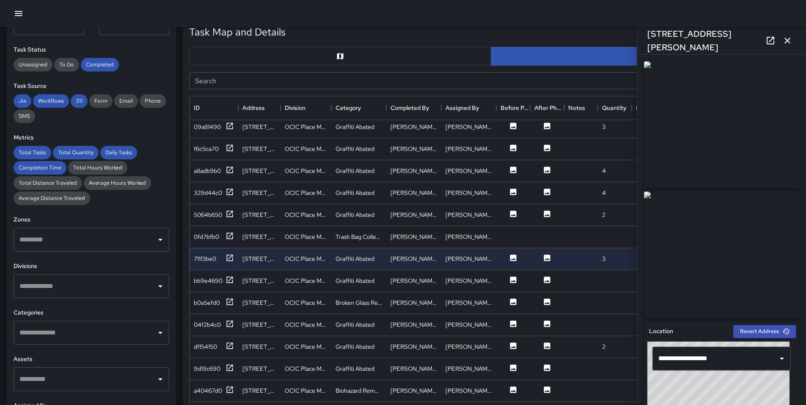
scroll to position [1830, 0]
click at [233, 280] on icon at bounding box center [230, 279] width 6 height 6
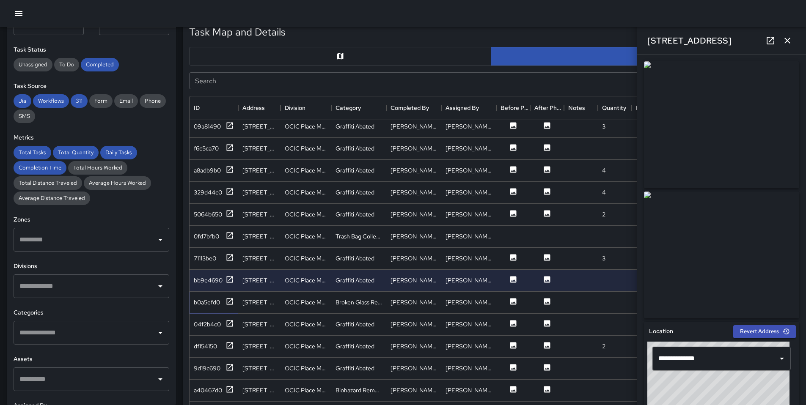
click at [231, 298] on icon at bounding box center [230, 301] width 6 height 6
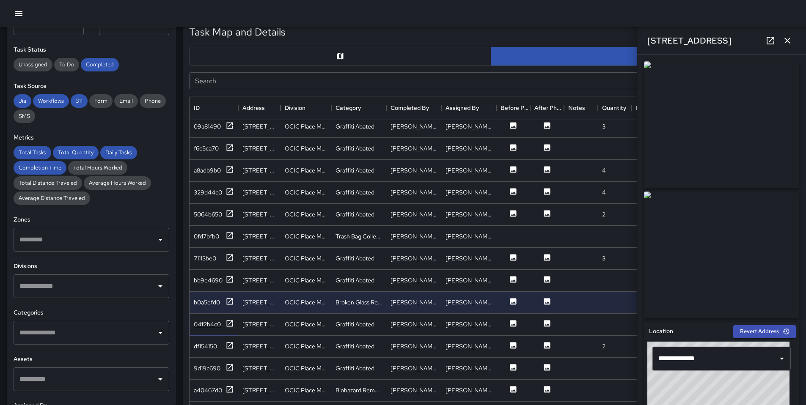
click at [232, 323] on icon at bounding box center [229, 323] width 8 height 8
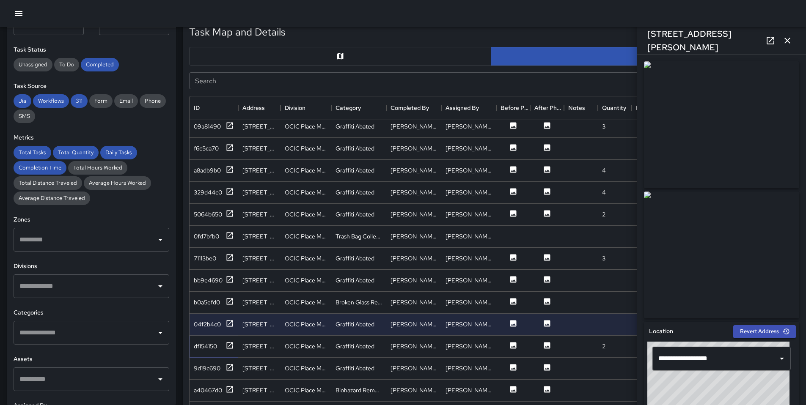
click at [227, 346] on icon at bounding box center [230, 345] width 6 height 6
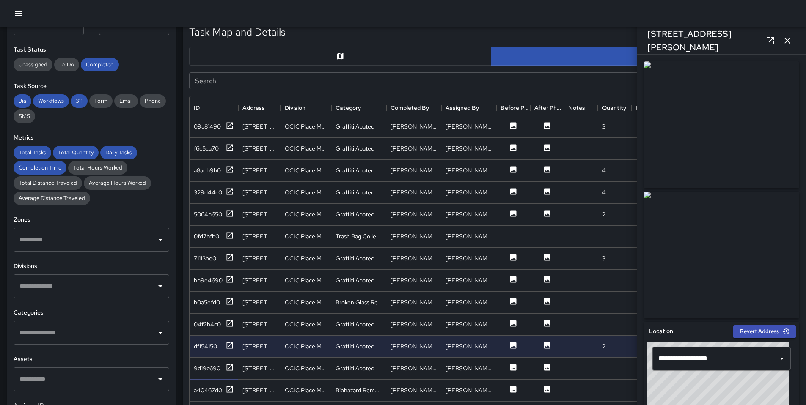
click at [228, 370] on icon at bounding box center [229, 367] width 8 height 8
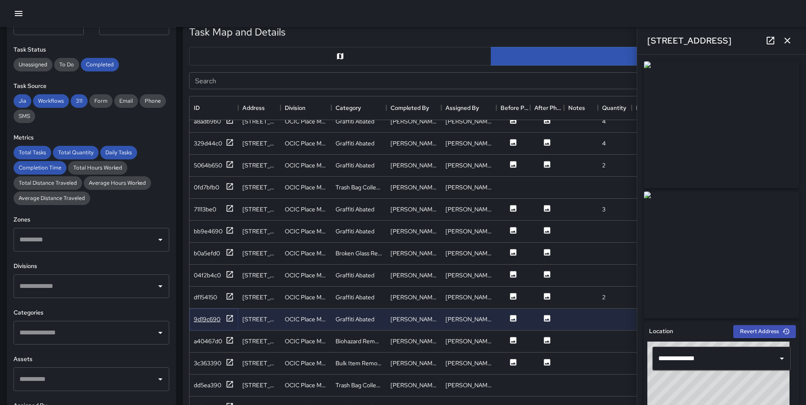
scroll to position [1883, 0]
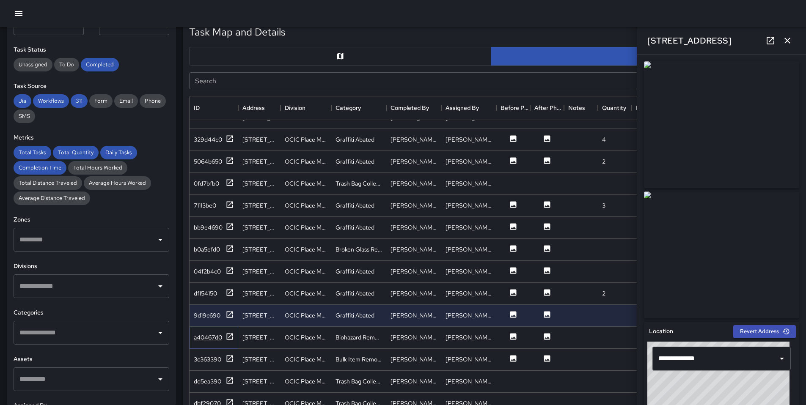
click at [230, 338] on icon at bounding box center [229, 337] width 8 height 8
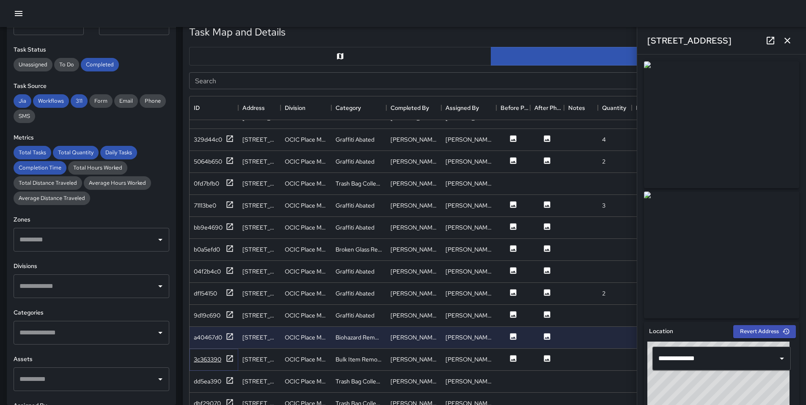
click at [228, 360] on icon at bounding box center [229, 359] width 8 height 8
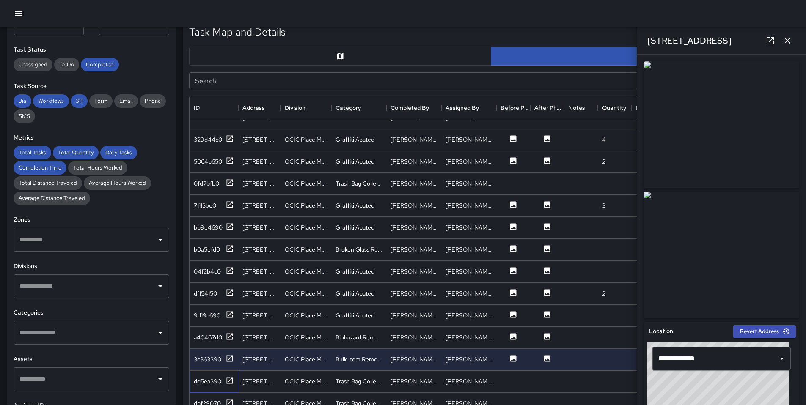
click at [229, 376] on div "dd5ea390" at bounding box center [214, 382] width 49 height 22
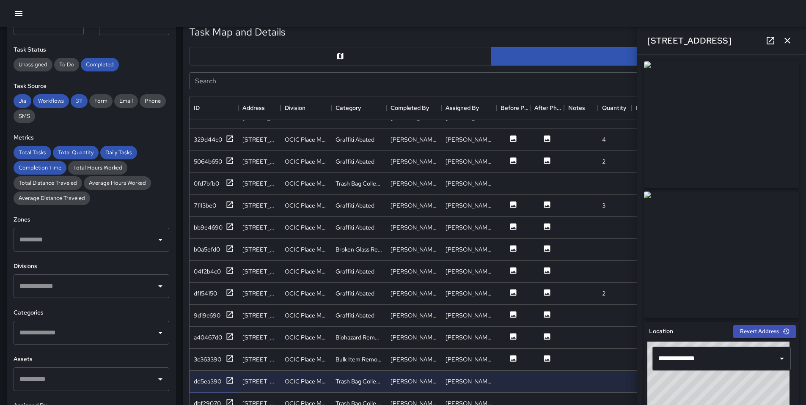
click at [229, 377] on icon at bounding box center [229, 381] width 8 height 8
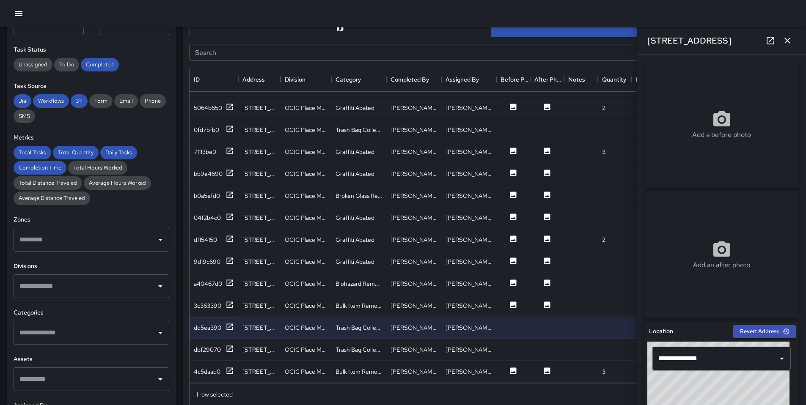
scroll to position [457, 0]
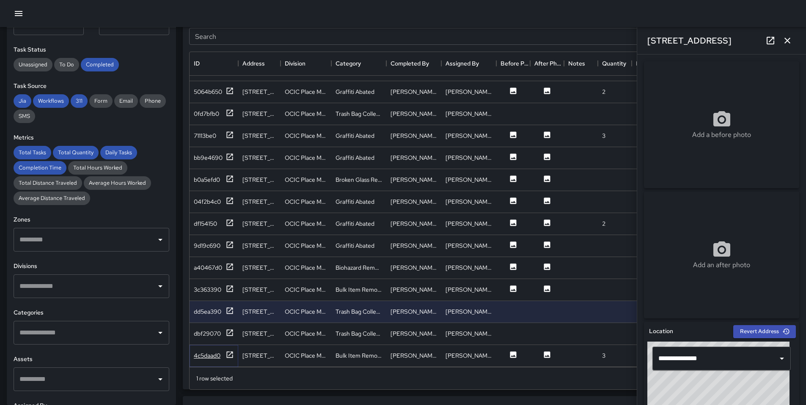
click at [233, 353] on div at bounding box center [229, 356] width 8 height 11
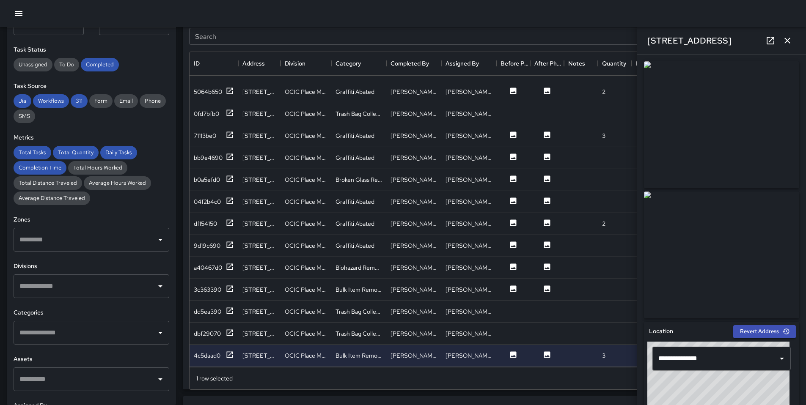
click at [786, 40] on icon "button" at bounding box center [787, 41] width 10 height 10
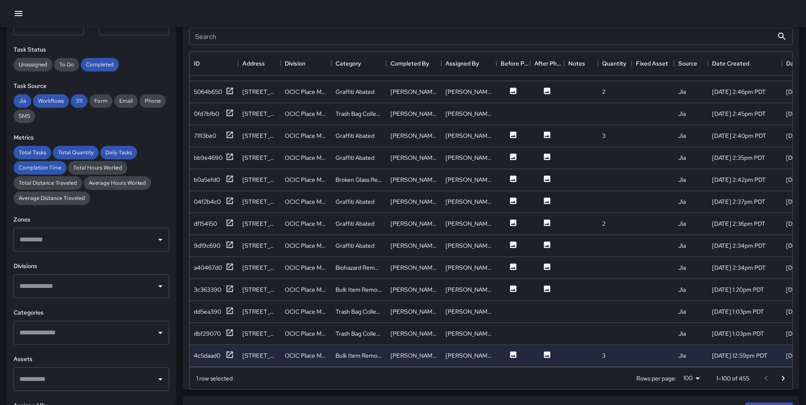
click at [781, 379] on icon "Go to next page" at bounding box center [783, 379] width 10 height 10
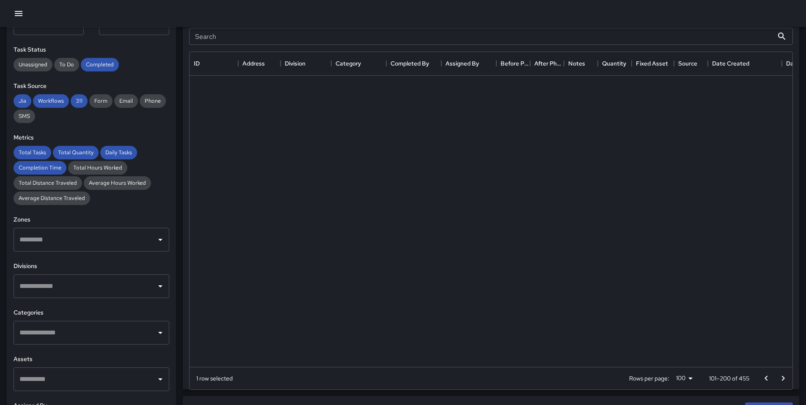
scroll to position [0, 0]
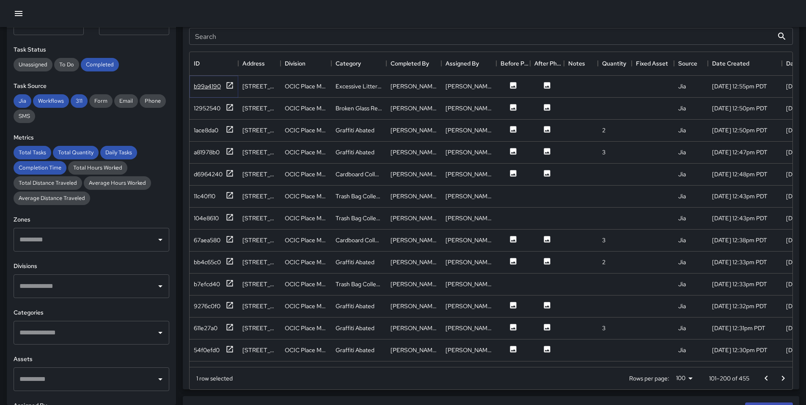
click at [226, 81] on icon at bounding box center [229, 85] width 8 height 8
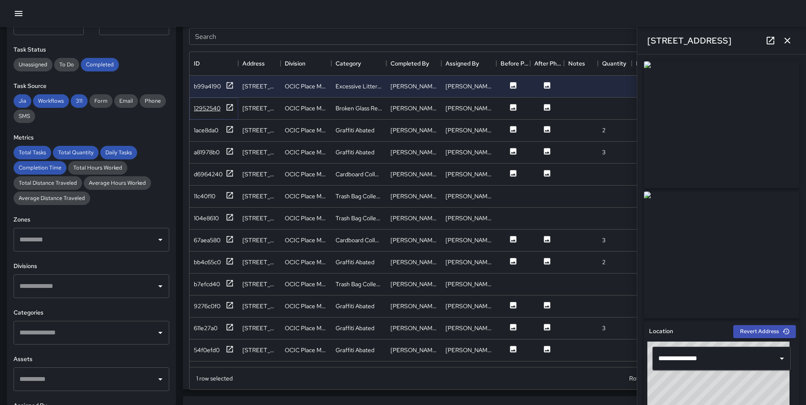
click at [229, 108] on icon at bounding box center [229, 107] width 8 height 8
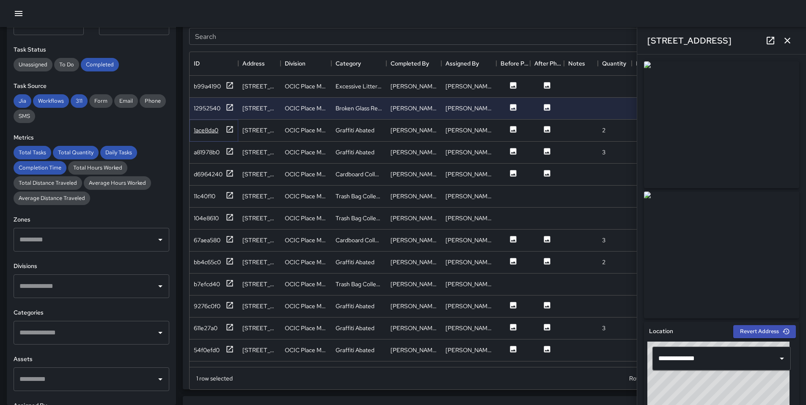
click at [231, 131] on icon at bounding box center [229, 129] width 8 height 8
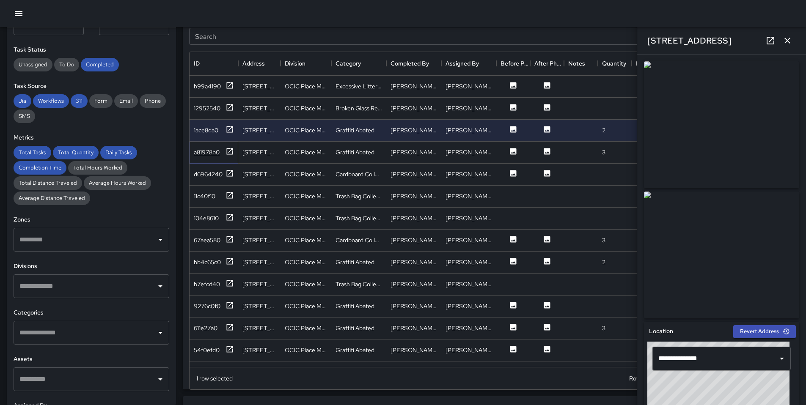
click at [226, 156] on div at bounding box center [229, 152] width 8 height 11
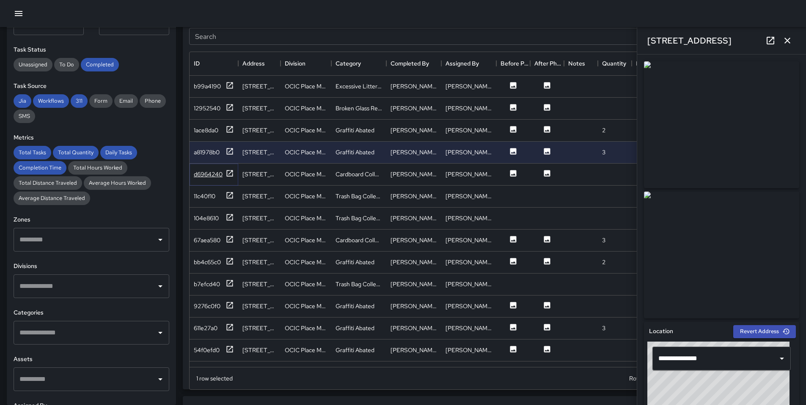
click at [229, 176] on icon at bounding box center [230, 173] width 6 height 6
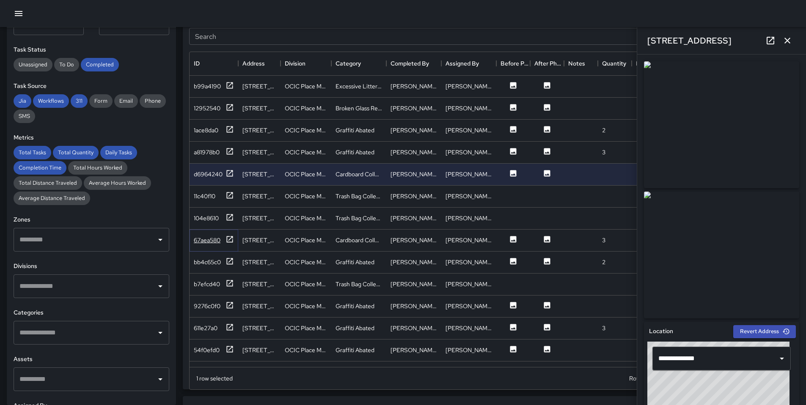
click at [231, 240] on icon at bounding box center [229, 239] width 8 height 8
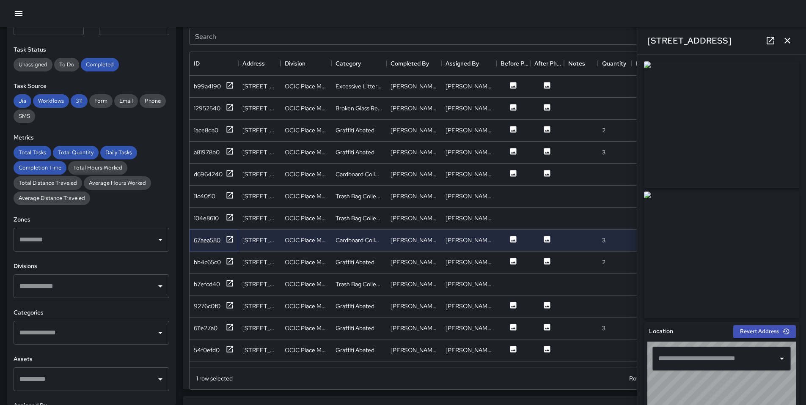
type input "**********"
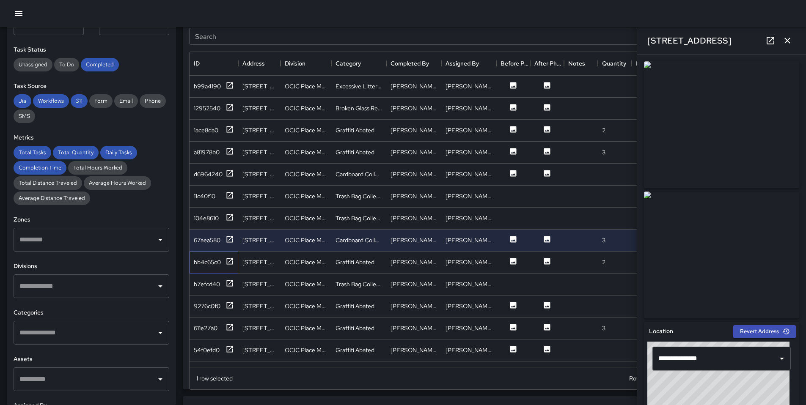
click at [227, 269] on div "bb4c65c0" at bounding box center [214, 263] width 49 height 22
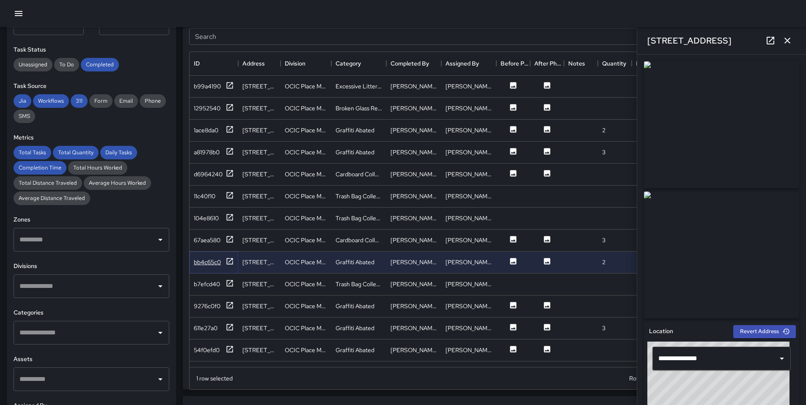
click at [231, 262] on icon at bounding box center [229, 261] width 8 height 8
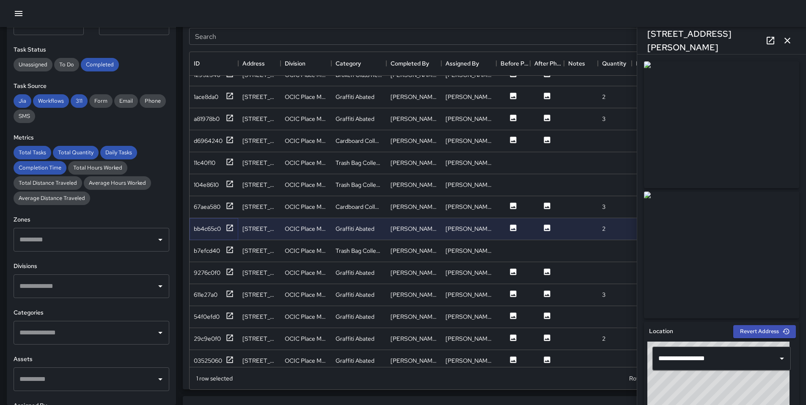
scroll to position [38, 0]
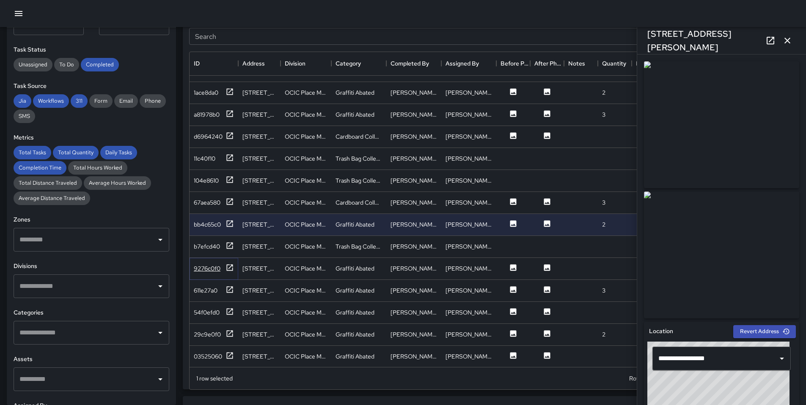
click at [230, 267] on icon at bounding box center [230, 267] width 6 height 6
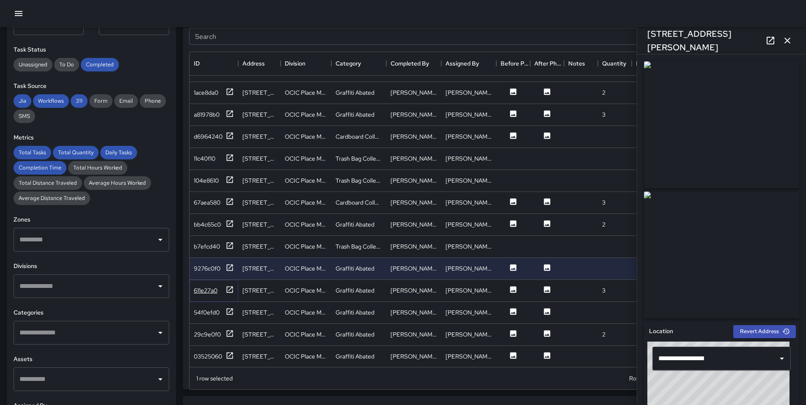
click at [231, 294] on div at bounding box center [229, 291] width 8 height 11
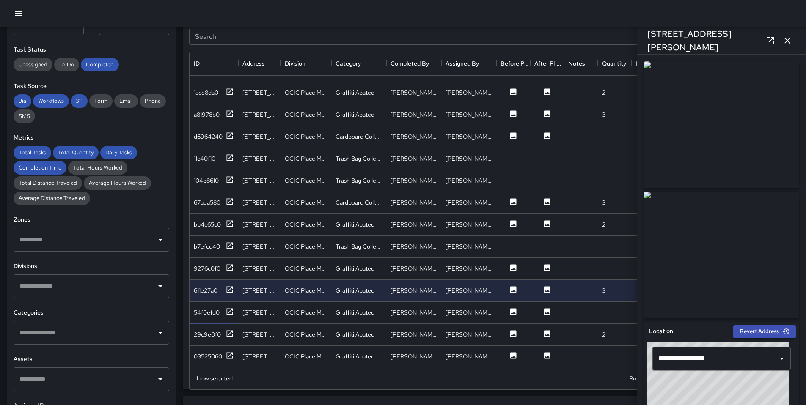
click at [228, 316] on div at bounding box center [229, 313] width 8 height 11
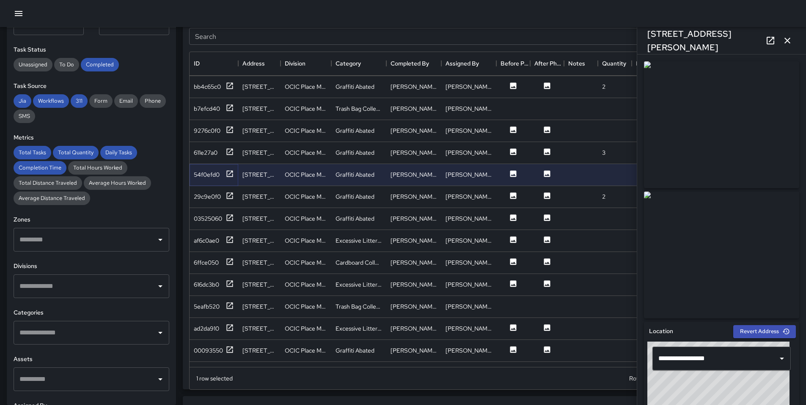
scroll to position [181, 0]
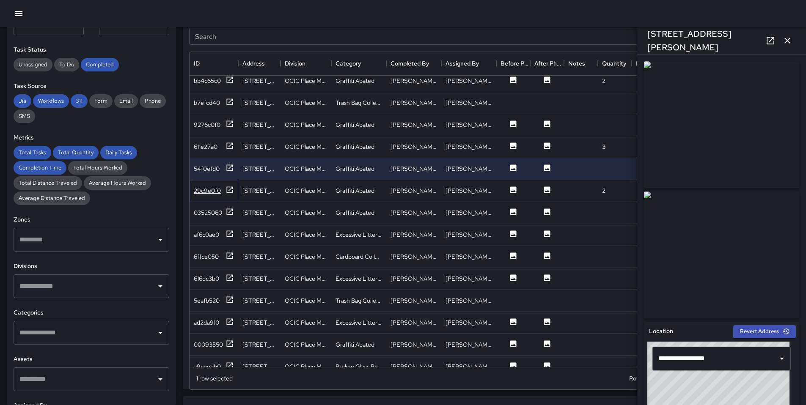
click at [233, 187] on icon at bounding box center [229, 190] width 8 height 8
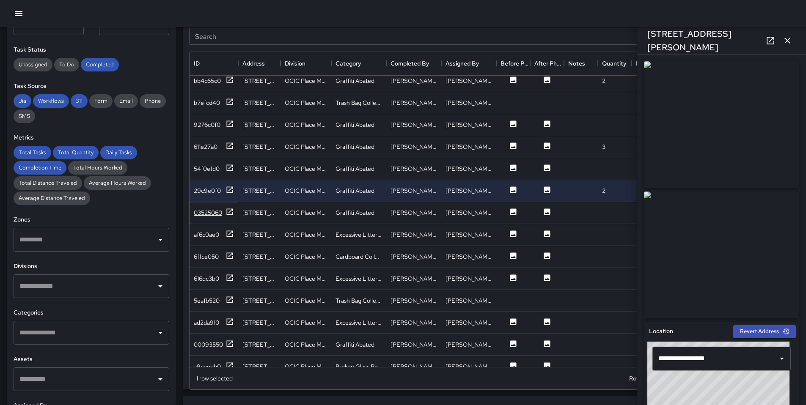
click at [229, 212] on icon at bounding box center [230, 212] width 6 height 6
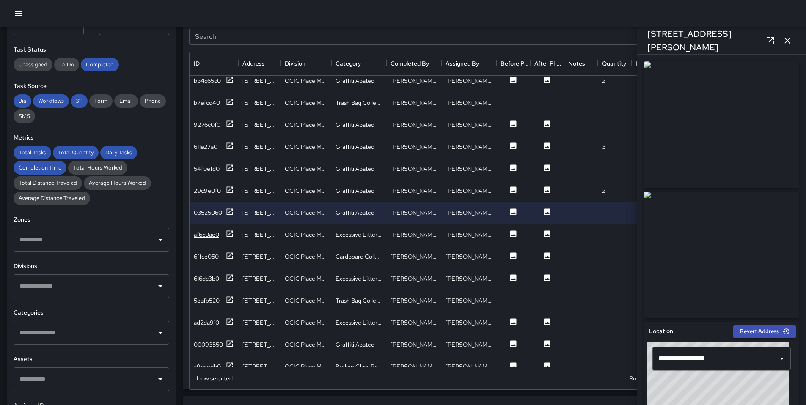
click at [229, 238] on div at bounding box center [229, 235] width 8 height 11
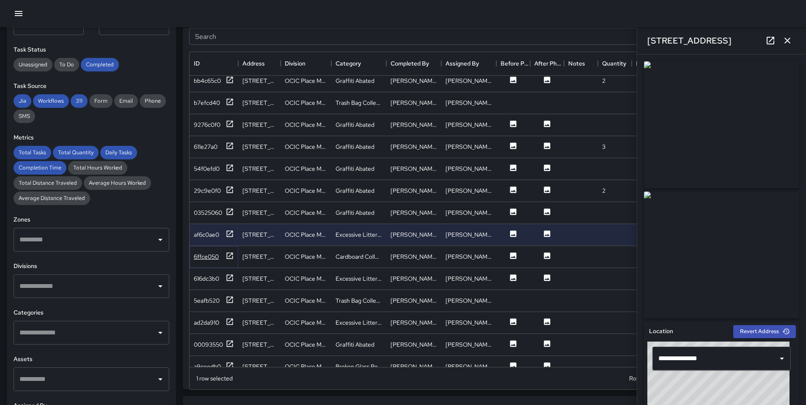
click at [228, 261] on div at bounding box center [229, 257] width 8 height 11
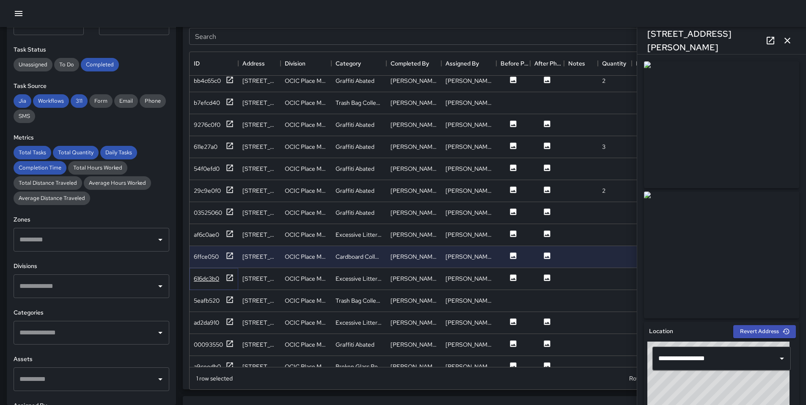
click at [230, 279] on icon at bounding box center [229, 278] width 8 height 8
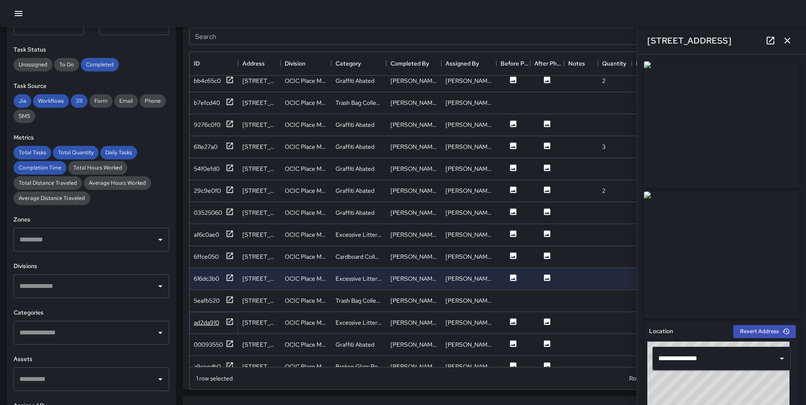
click at [229, 324] on icon at bounding box center [230, 322] width 6 height 6
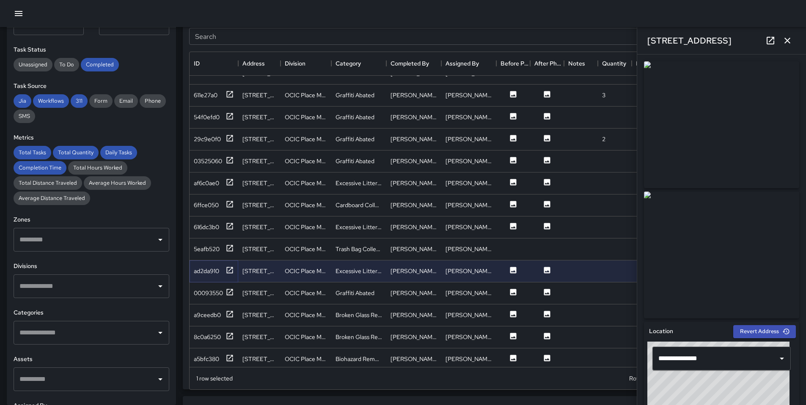
scroll to position [241, 0]
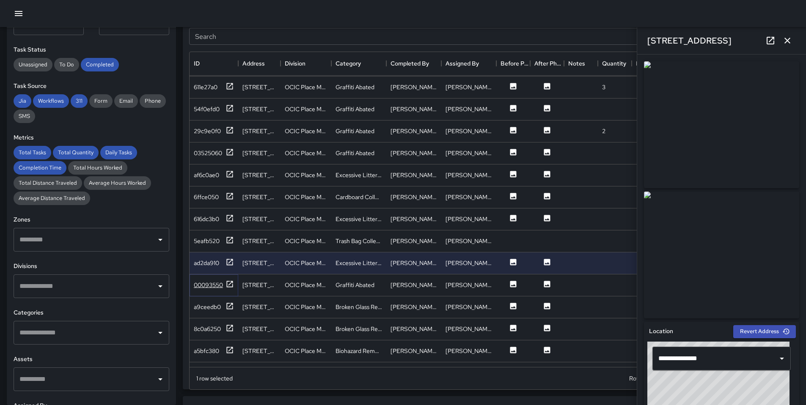
click at [227, 286] on icon at bounding box center [230, 284] width 6 height 6
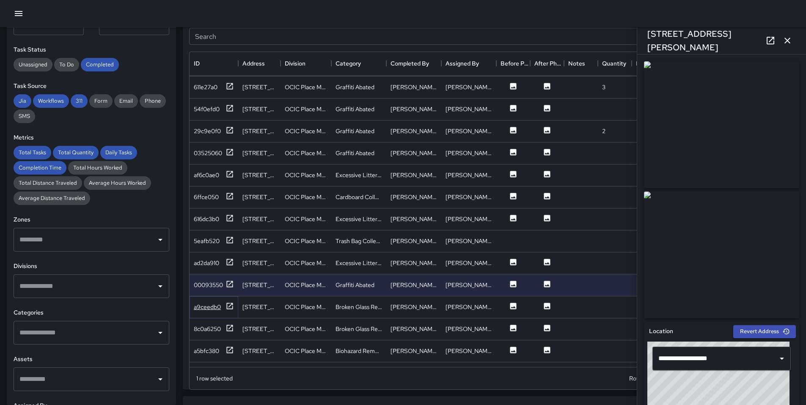
click at [229, 303] on icon at bounding box center [229, 306] width 8 height 8
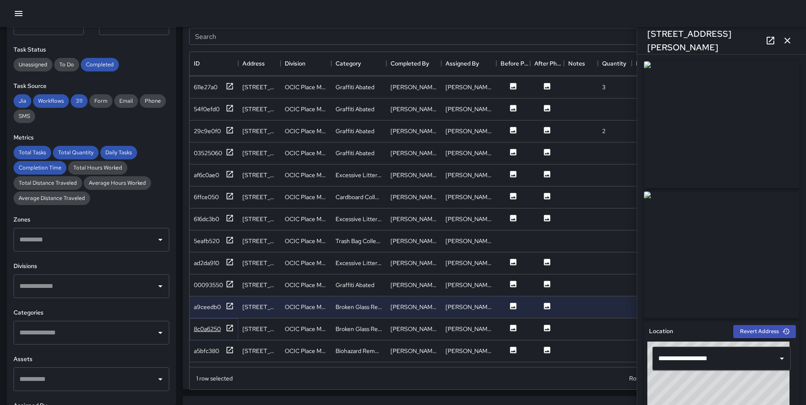
click at [232, 326] on icon at bounding box center [230, 328] width 6 height 6
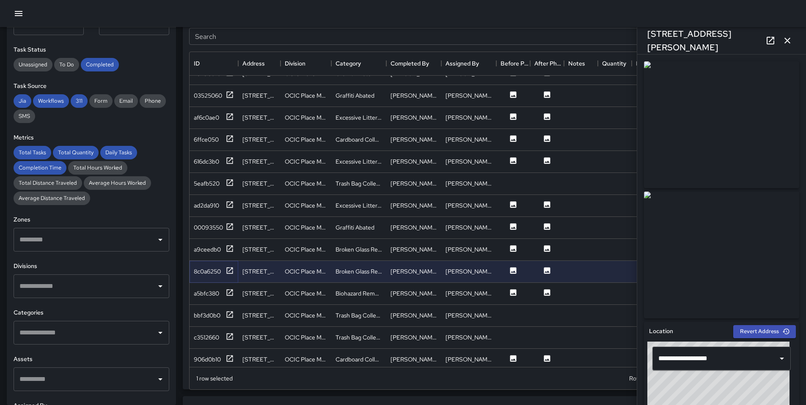
scroll to position [300, 0]
click at [230, 289] on icon at bounding box center [229, 292] width 8 height 8
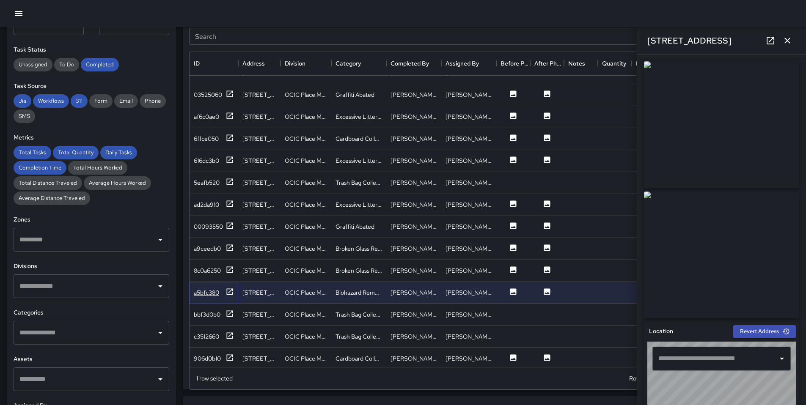
type input "**********"
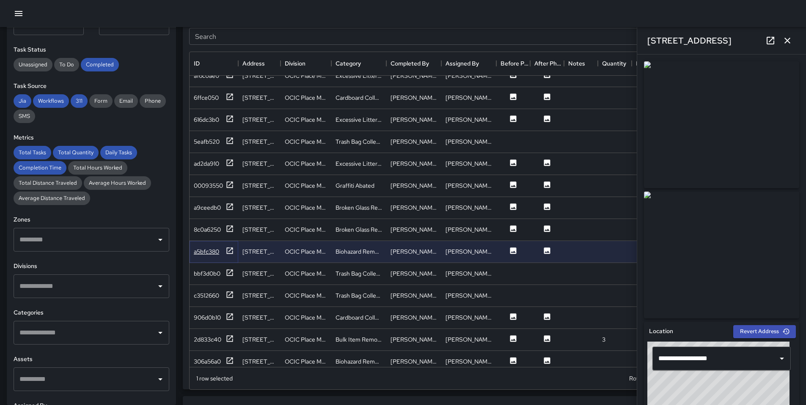
scroll to position [352, 0]
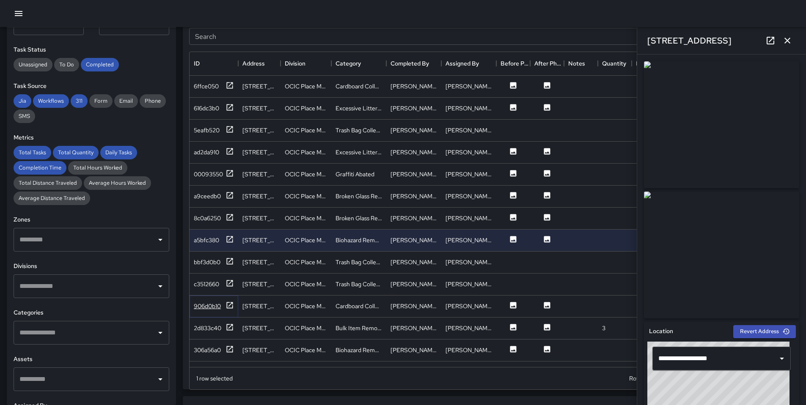
click at [229, 304] on icon at bounding box center [229, 305] width 8 height 8
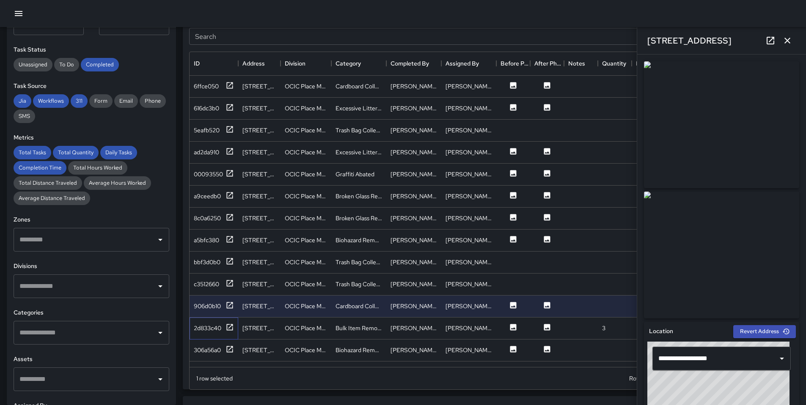
click at [235, 330] on div "2d833c40" at bounding box center [214, 329] width 49 height 22
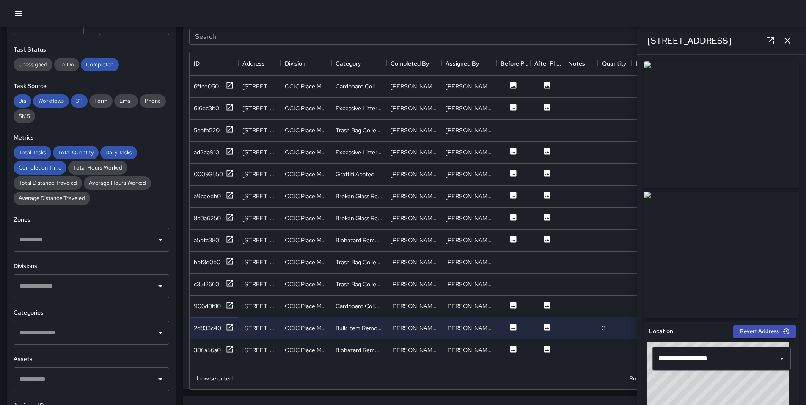
click at [232, 327] on icon at bounding box center [229, 327] width 8 height 8
click at [228, 349] on icon at bounding box center [229, 349] width 8 height 8
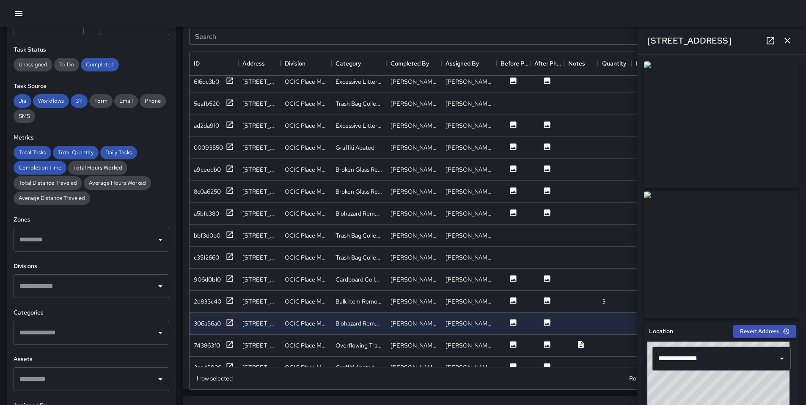
scroll to position [498, 0]
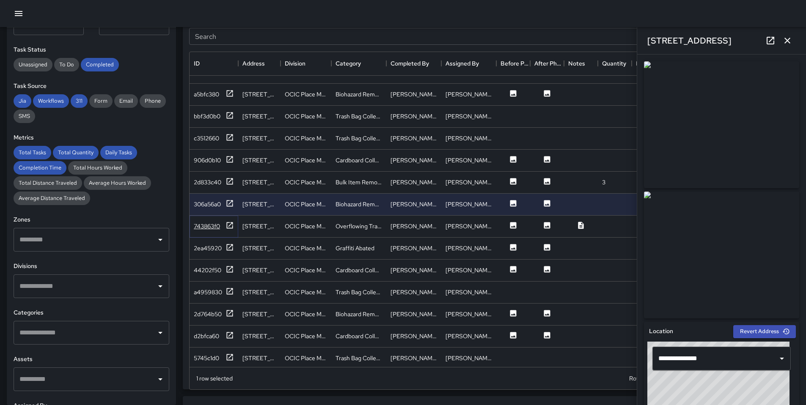
click at [229, 226] on icon at bounding box center [229, 225] width 8 height 8
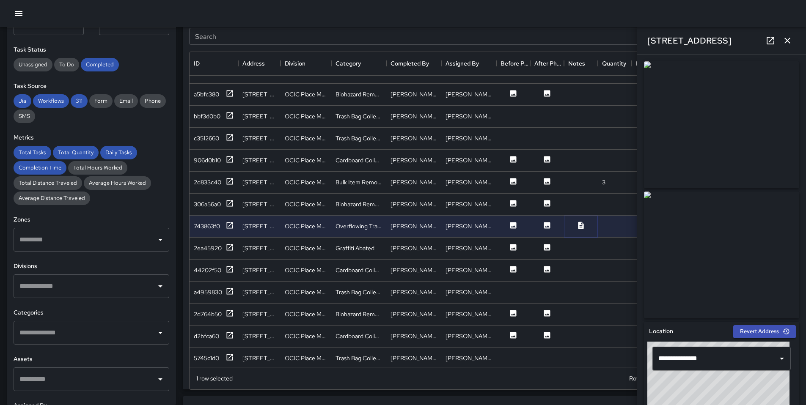
click at [581, 225] on icon at bounding box center [581, 225] width 8 height 8
click at [224, 249] on div "2ea45920" at bounding box center [214, 248] width 40 height 11
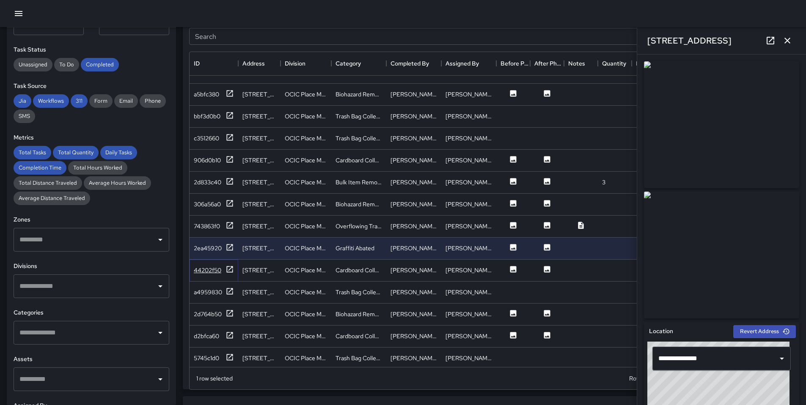
click at [227, 268] on icon at bounding box center [230, 269] width 6 height 6
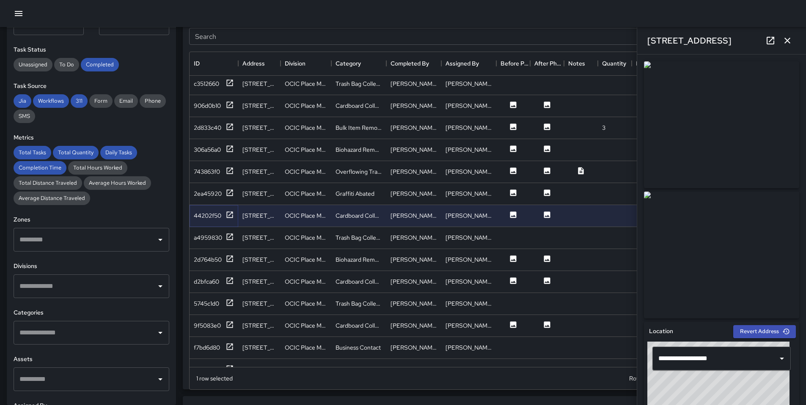
scroll to position [554, 0]
click at [231, 257] on icon at bounding box center [229, 257] width 8 height 8
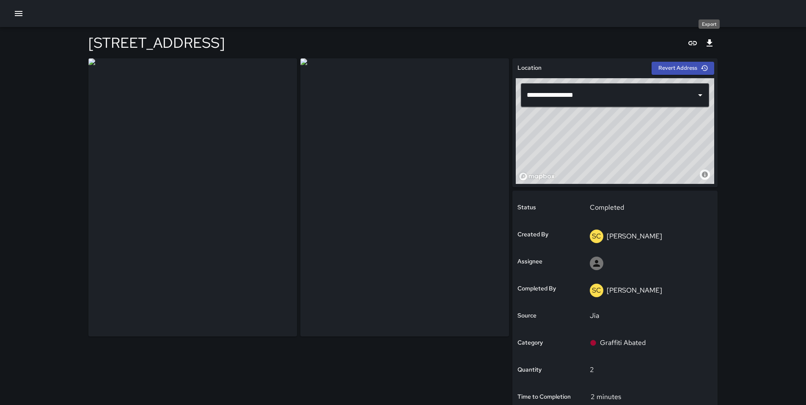
click at [704, 47] on icon "Export" at bounding box center [709, 43] width 10 height 10
click at [570, 13] on div at bounding box center [403, 13] width 806 height 27
click at [707, 43] on icon "Export" at bounding box center [709, 43] width 10 height 10
